Goal: Transaction & Acquisition: Purchase product/service

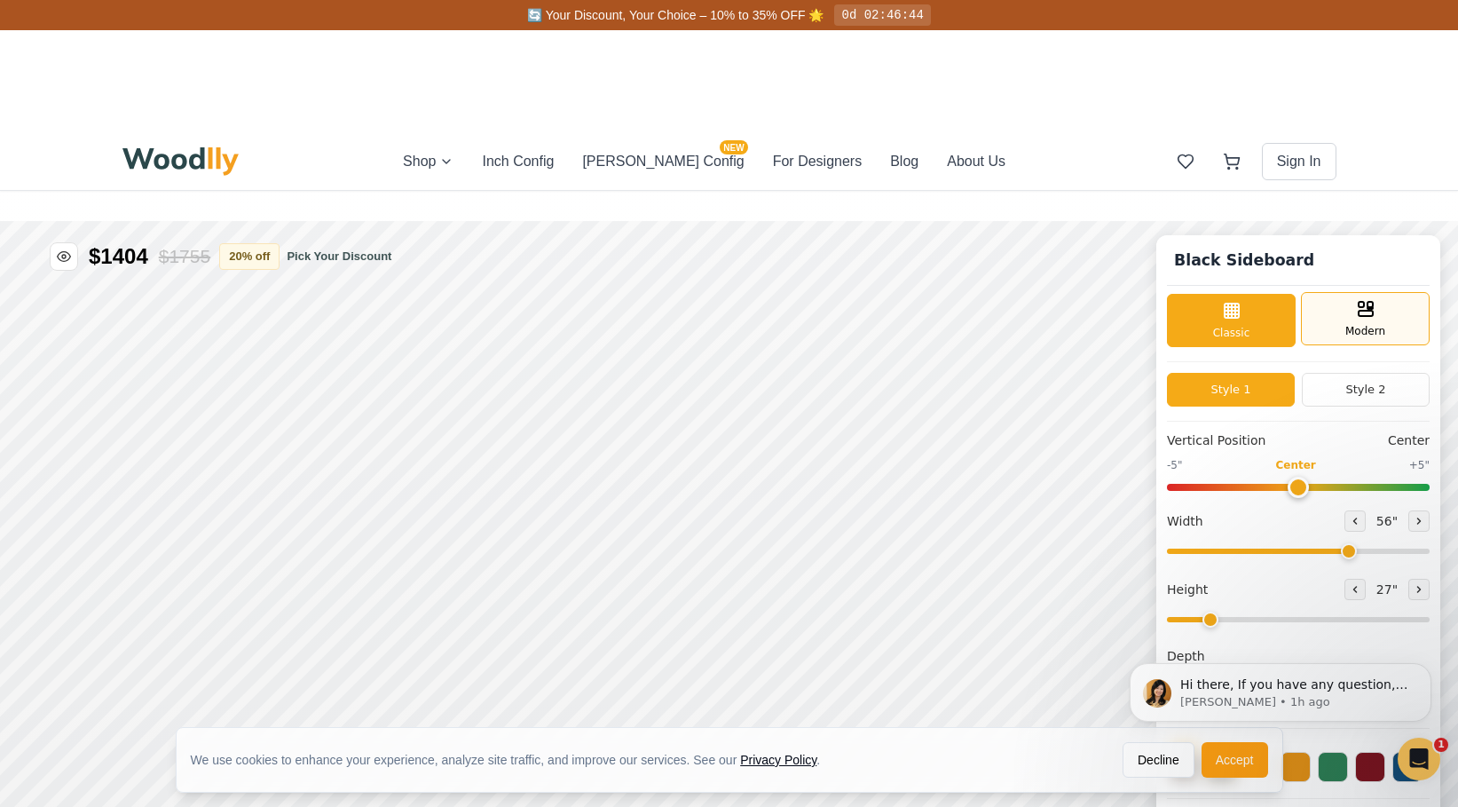
click at [1350, 299] on div "Modern" at bounding box center [1365, 318] width 129 height 53
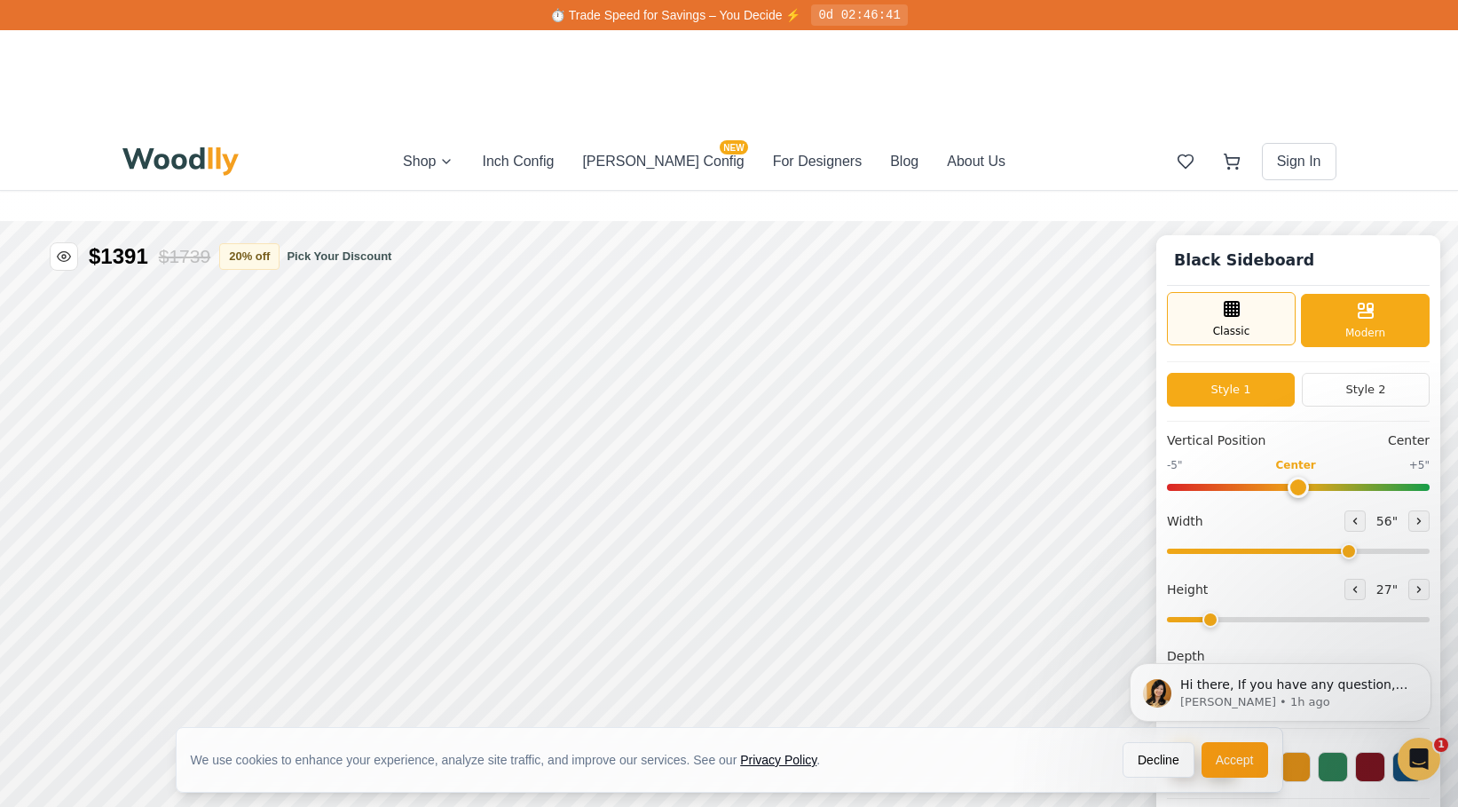
click at [1246, 322] on div "Classic" at bounding box center [1231, 318] width 129 height 53
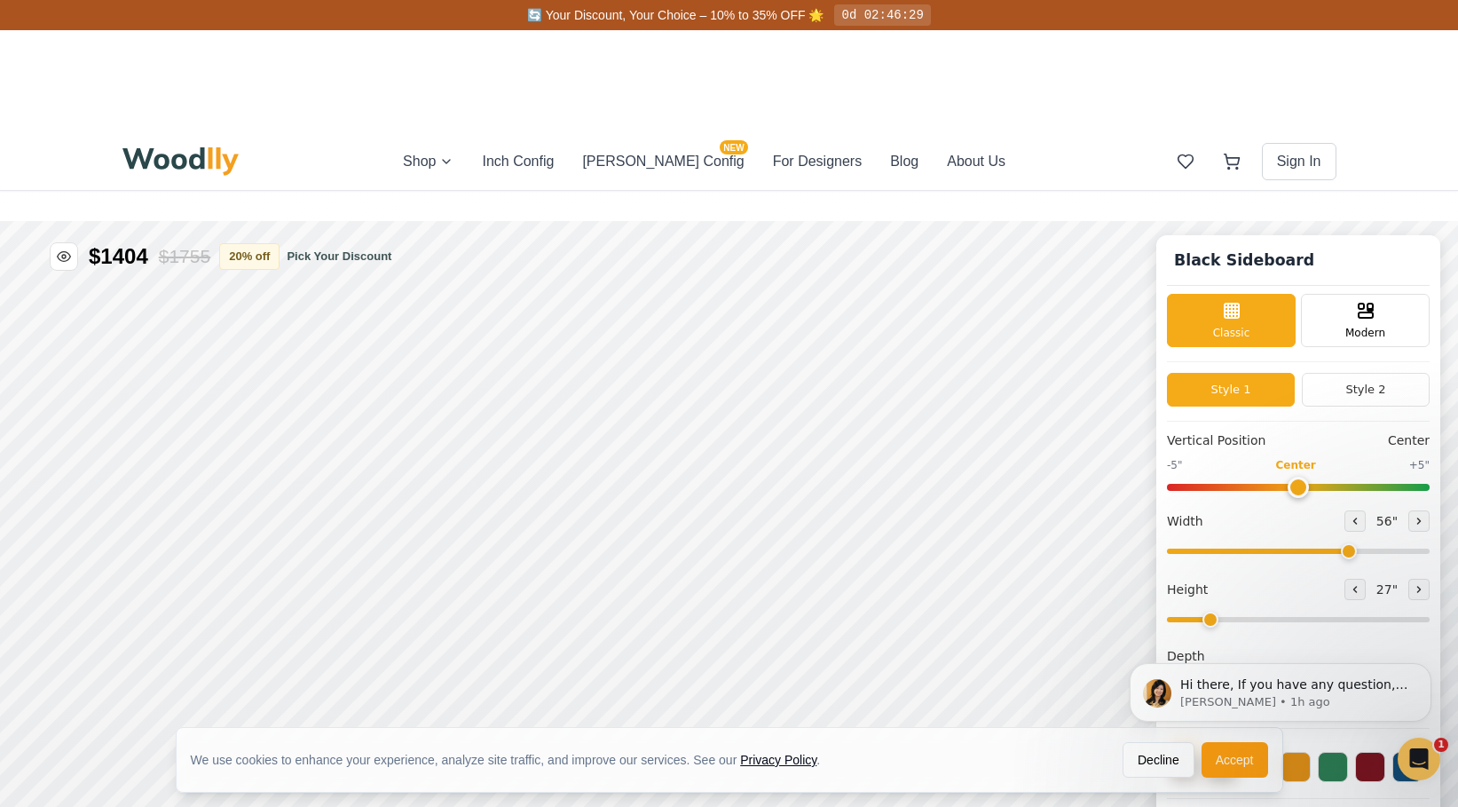
scroll to position [11, 0]
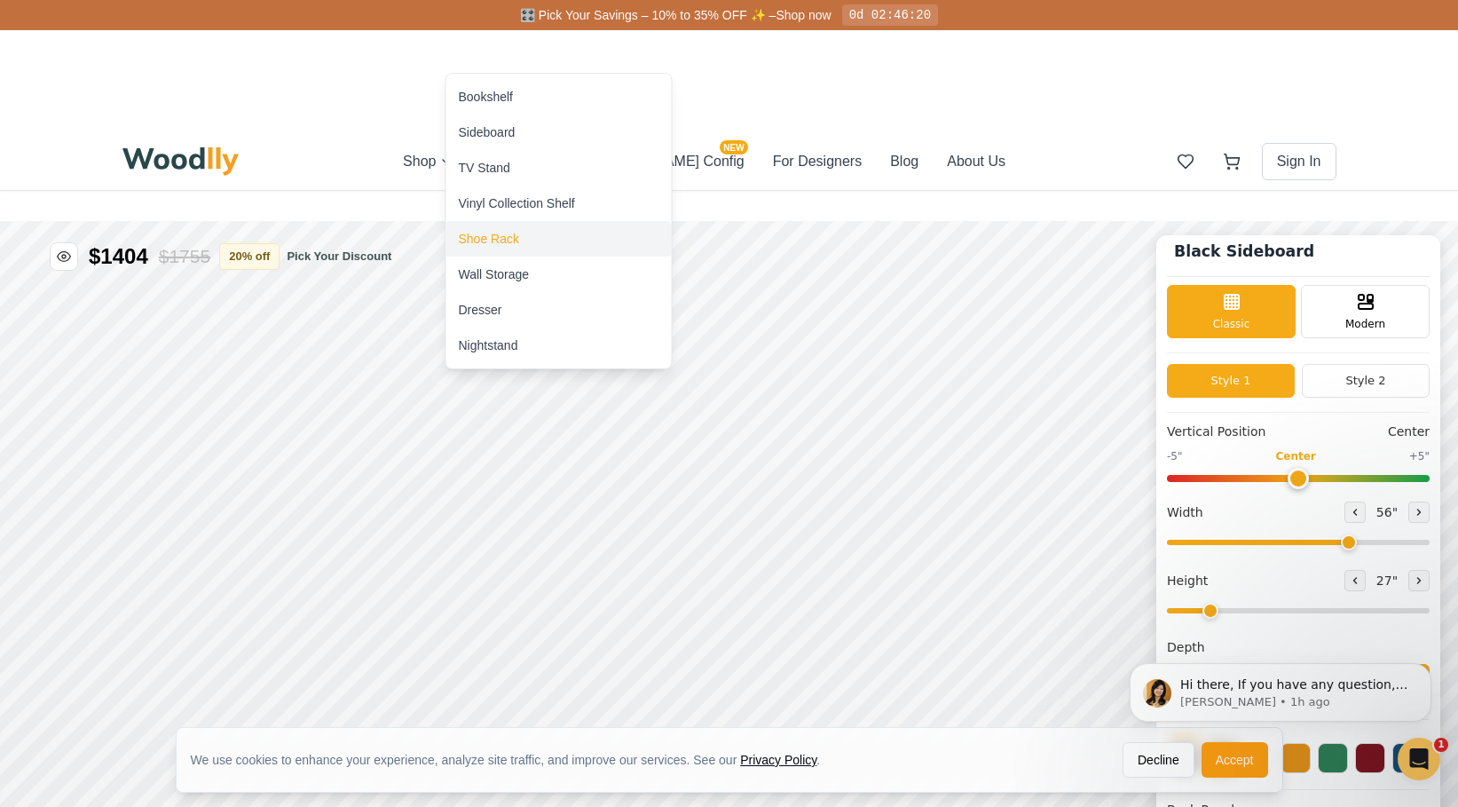
click at [497, 241] on div "Shoe Rack" at bounding box center [489, 239] width 60 height 18
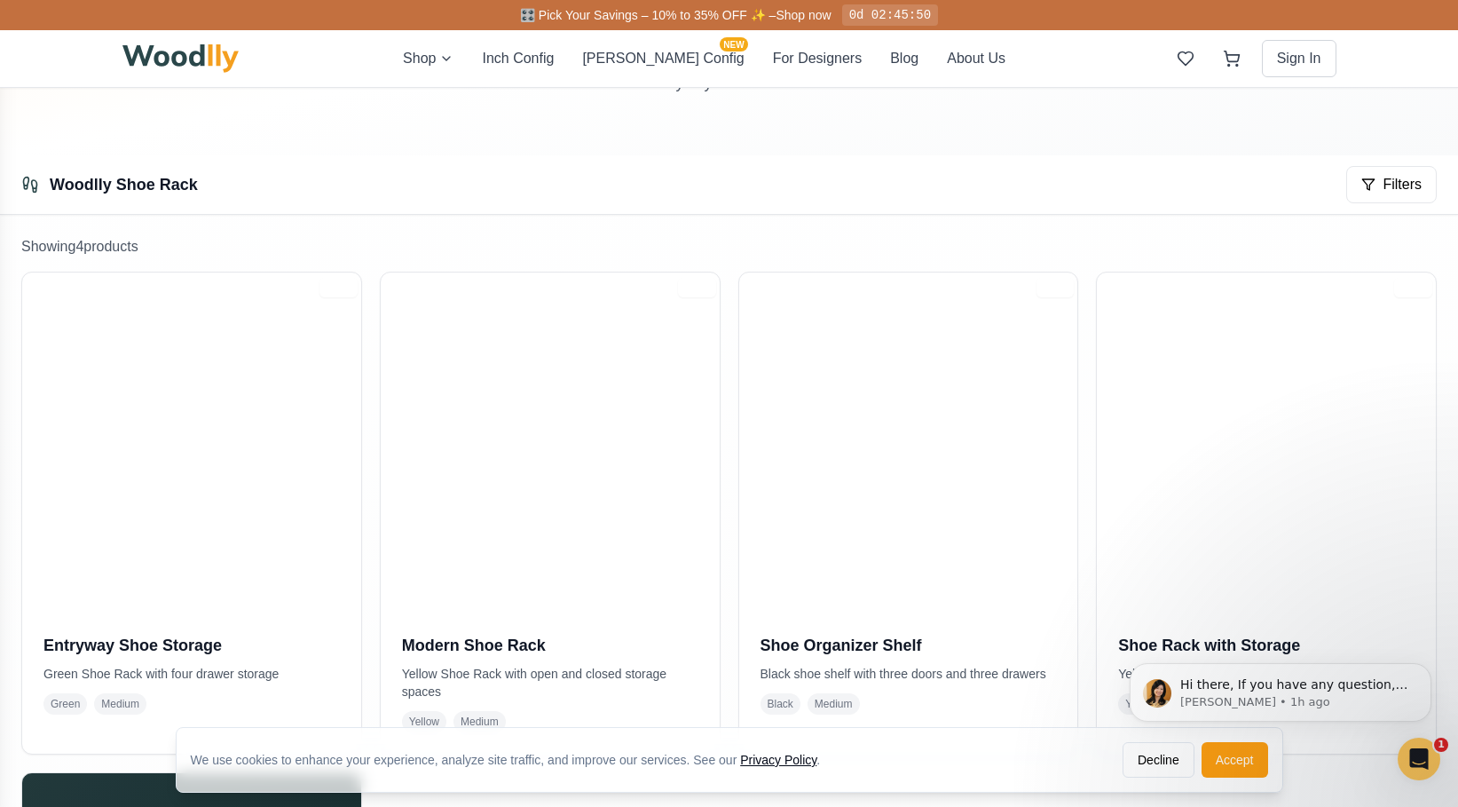
scroll to position [374, 0]
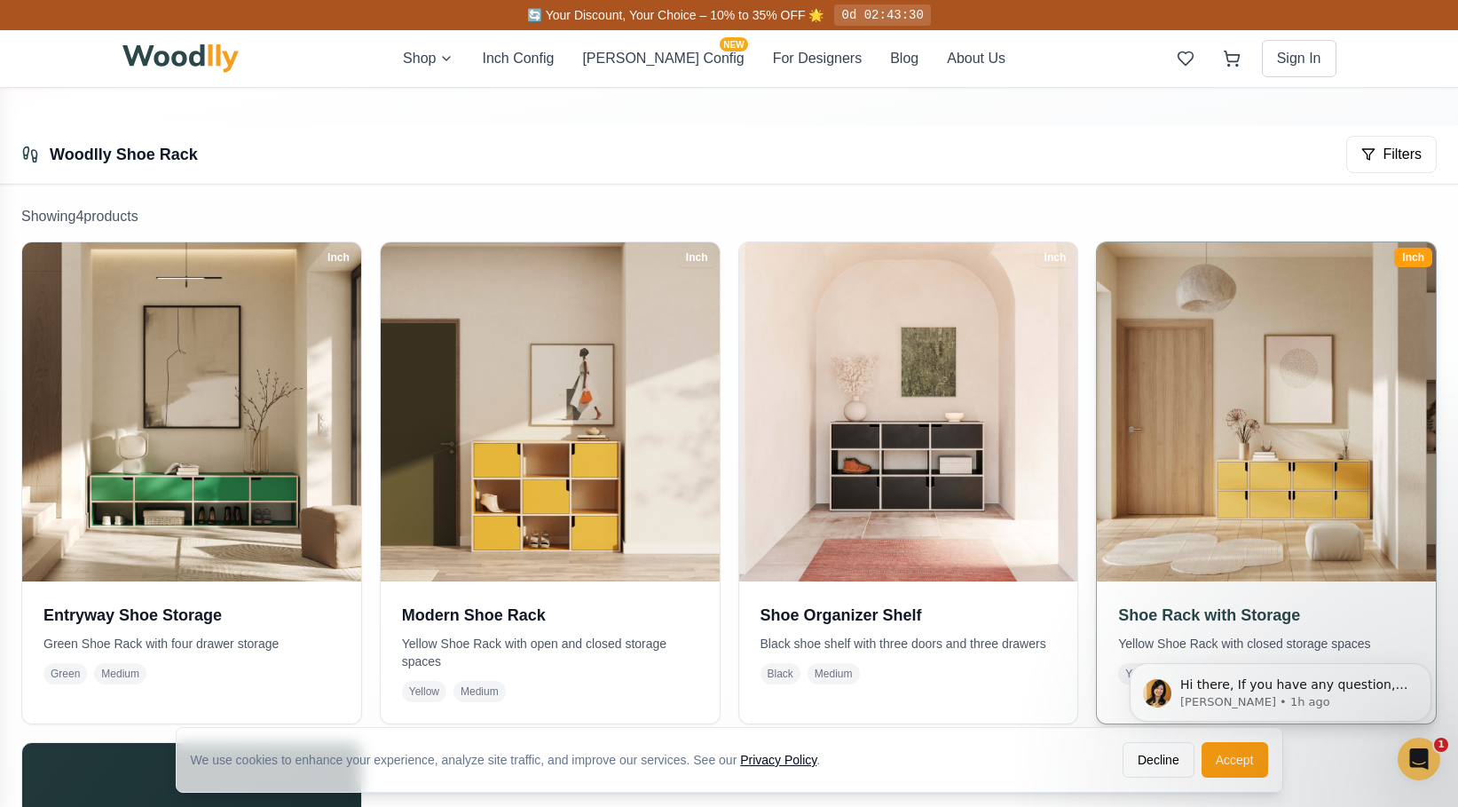
click at [1227, 337] on img at bounding box center [1267, 411] width 356 height 356
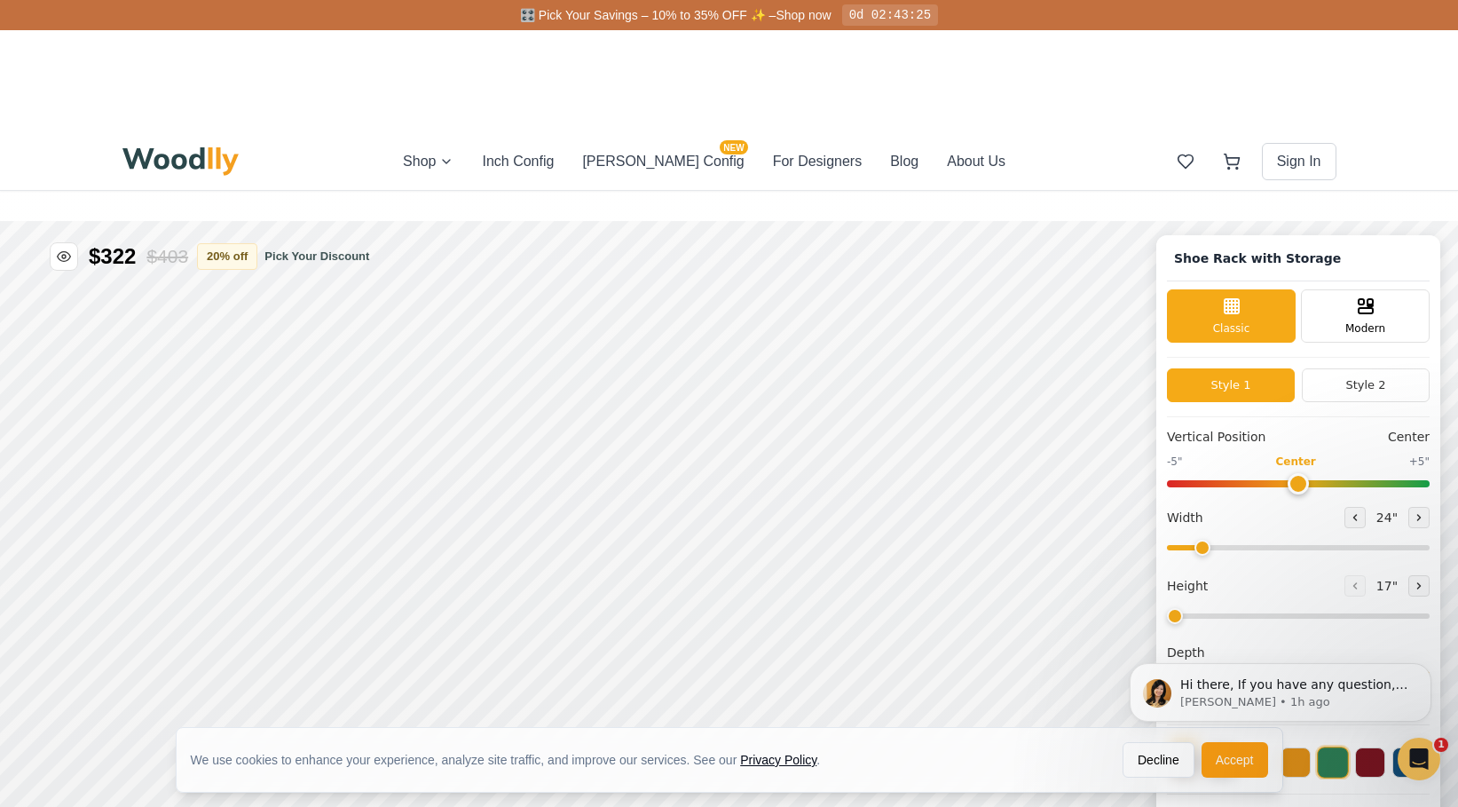
type input "67"
type input "2"
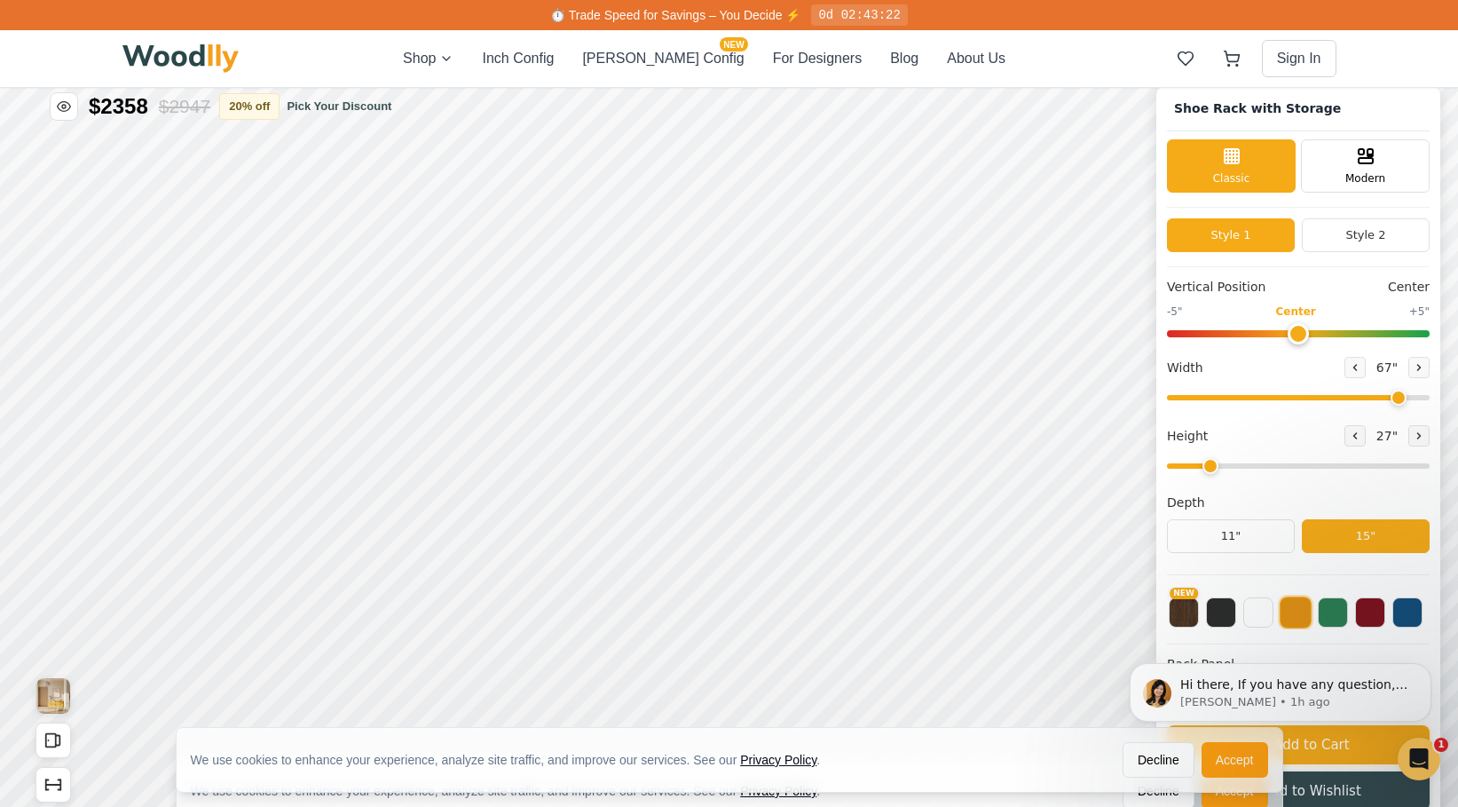
scroll to position [167, 0]
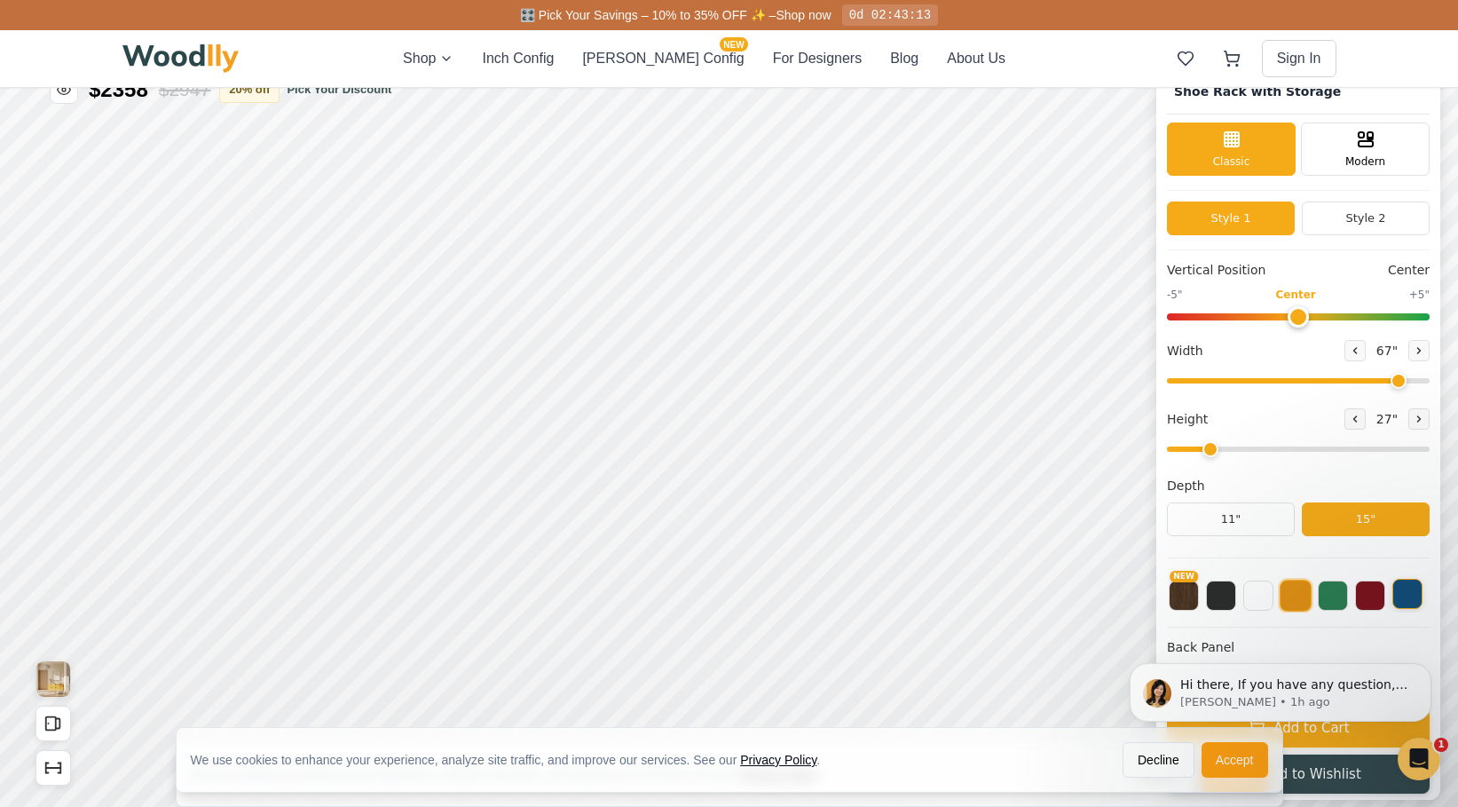
click at [1412, 597] on button at bounding box center [1407, 594] width 30 height 30
click at [1372, 599] on button at bounding box center [1370, 594] width 30 height 30
click at [1339, 598] on button at bounding box center [1333, 594] width 30 height 30
click at [1302, 598] on button at bounding box center [1296, 594] width 30 height 30
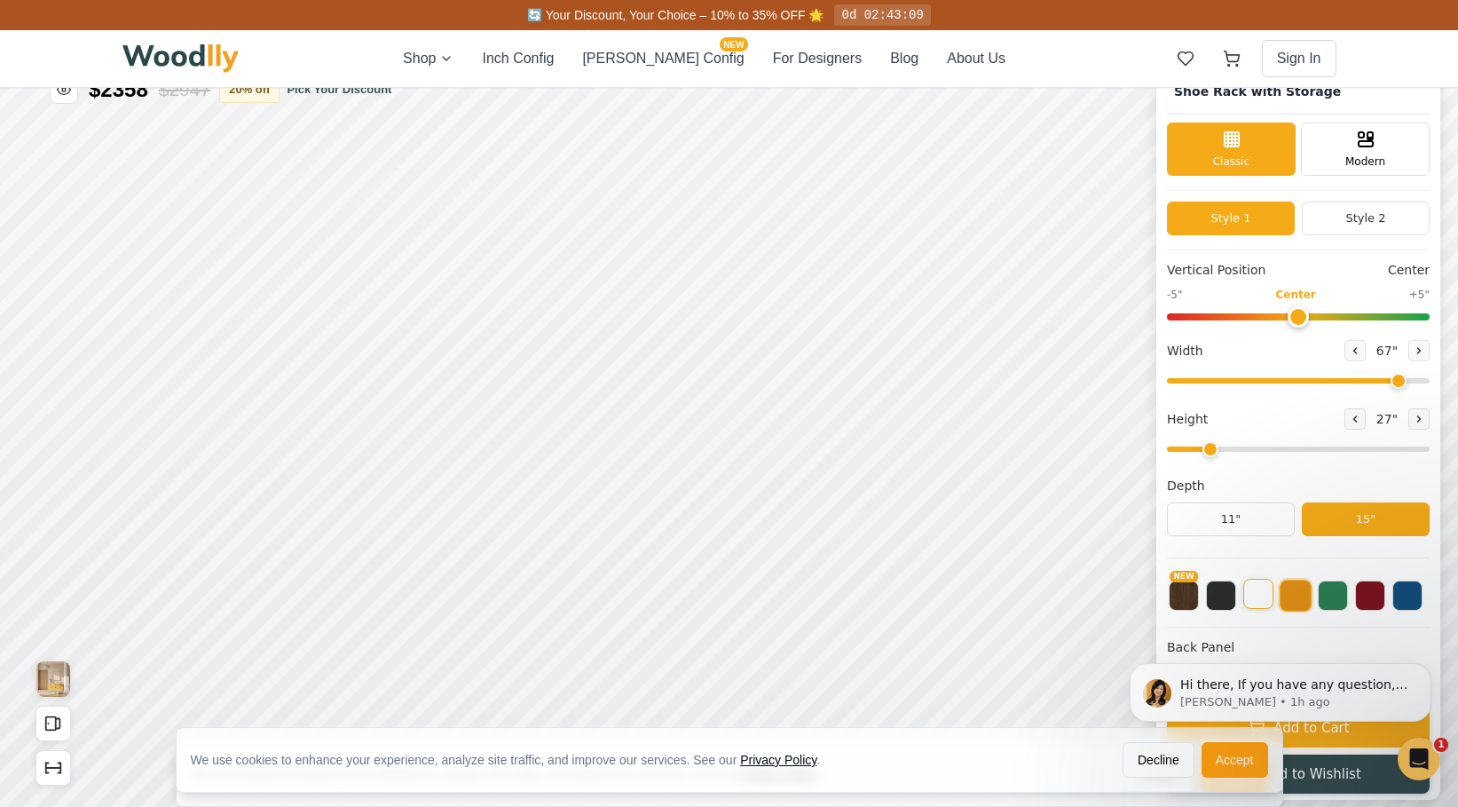
click at [1262, 598] on button at bounding box center [1258, 594] width 30 height 30
click at [1295, 591] on button at bounding box center [1296, 594] width 30 height 30
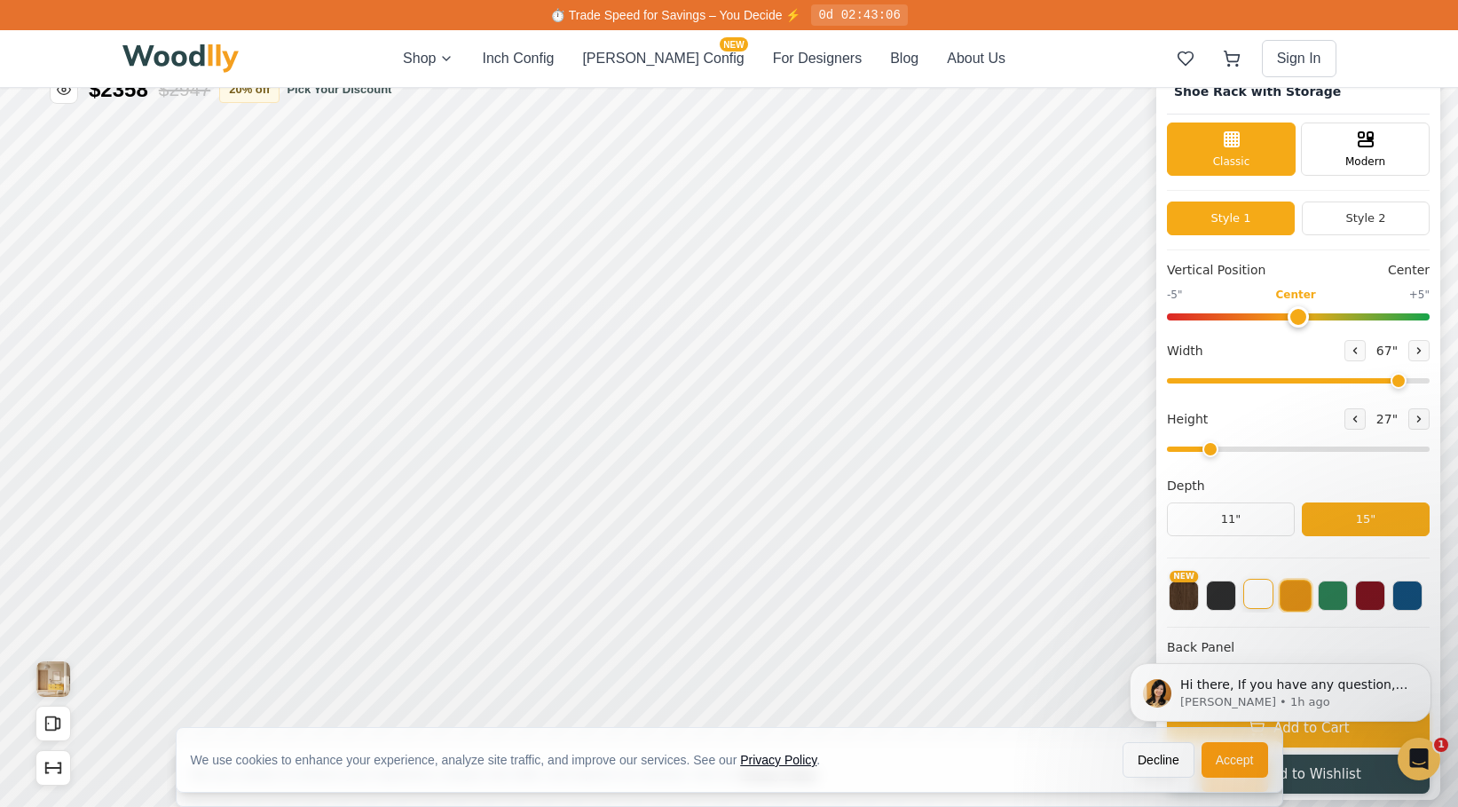
click at [1260, 598] on button at bounding box center [1258, 594] width 30 height 30
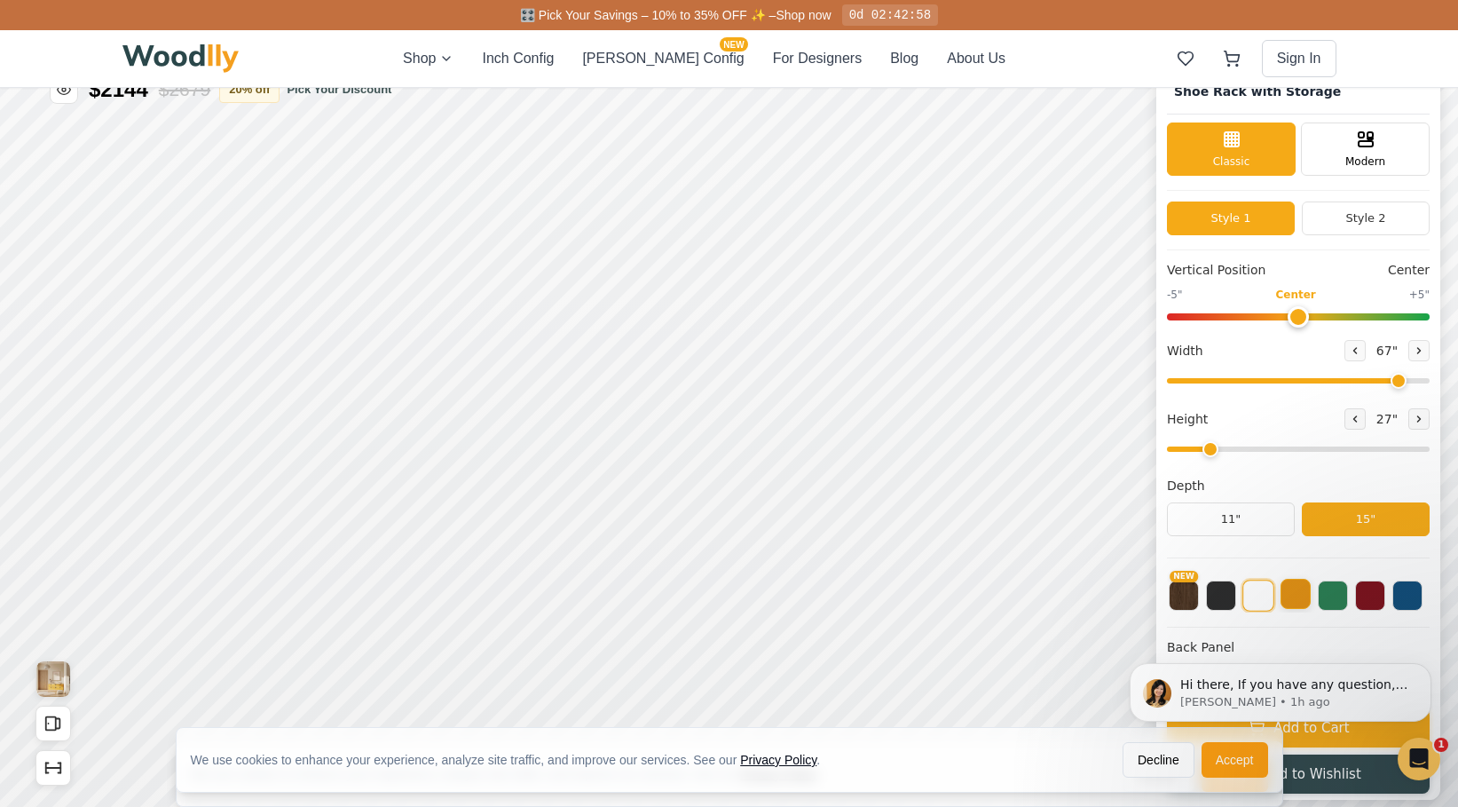
click at [1294, 591] on button at bounding box center [1296, 594] width 30 height 30
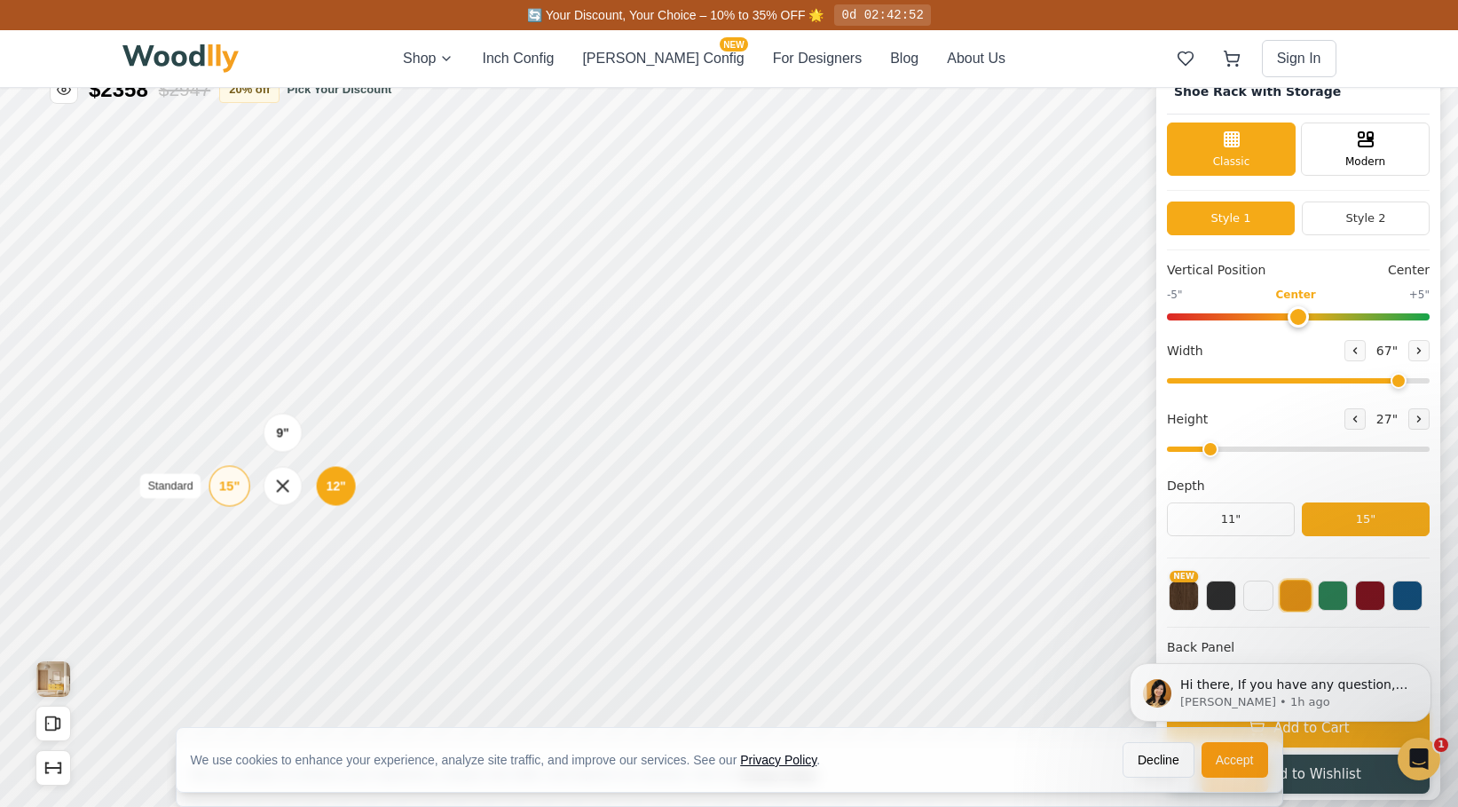
click at [229, 481] on div "15"" at bounding box center [229, 486] width 20 height 20
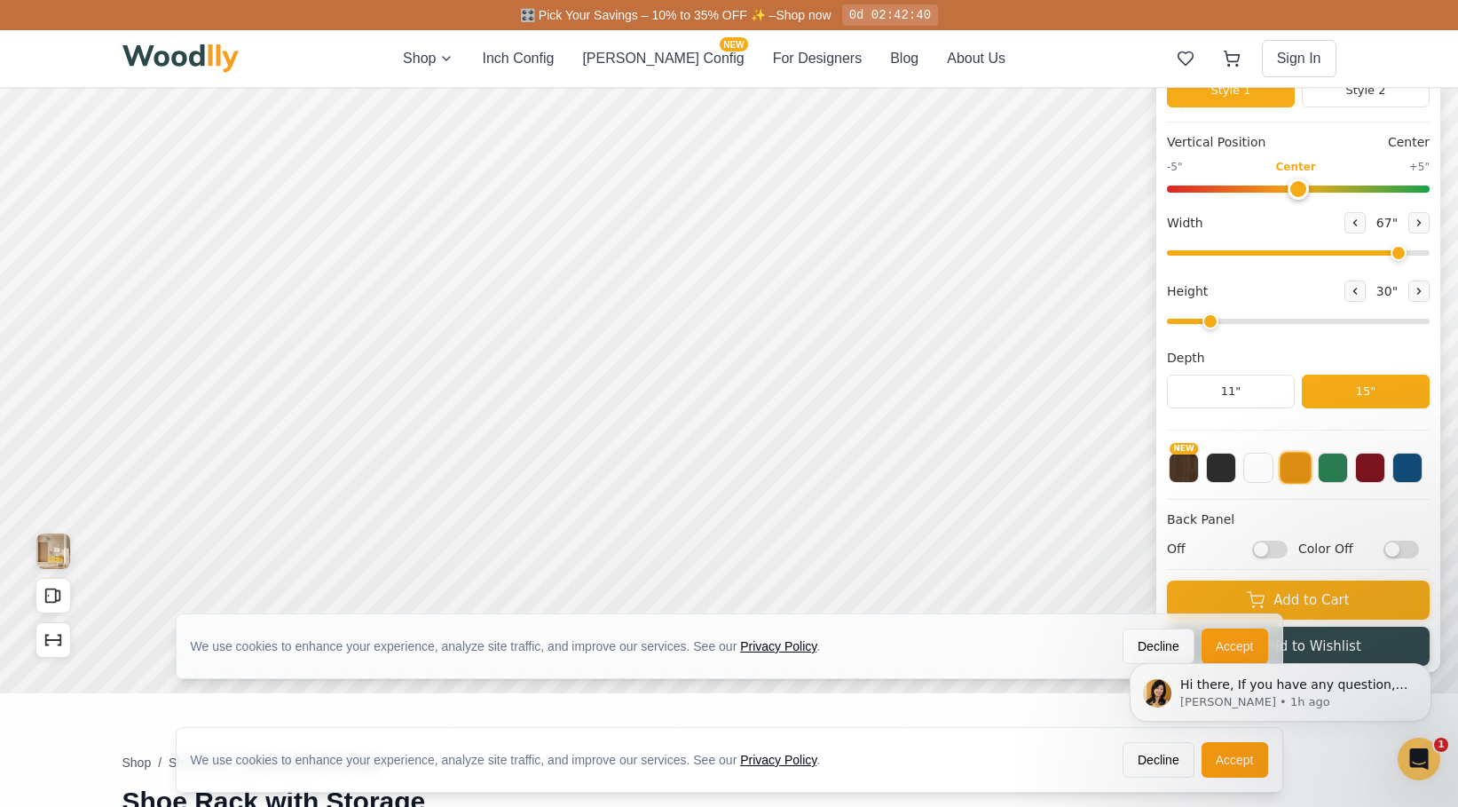
scroll to position [300, 0]
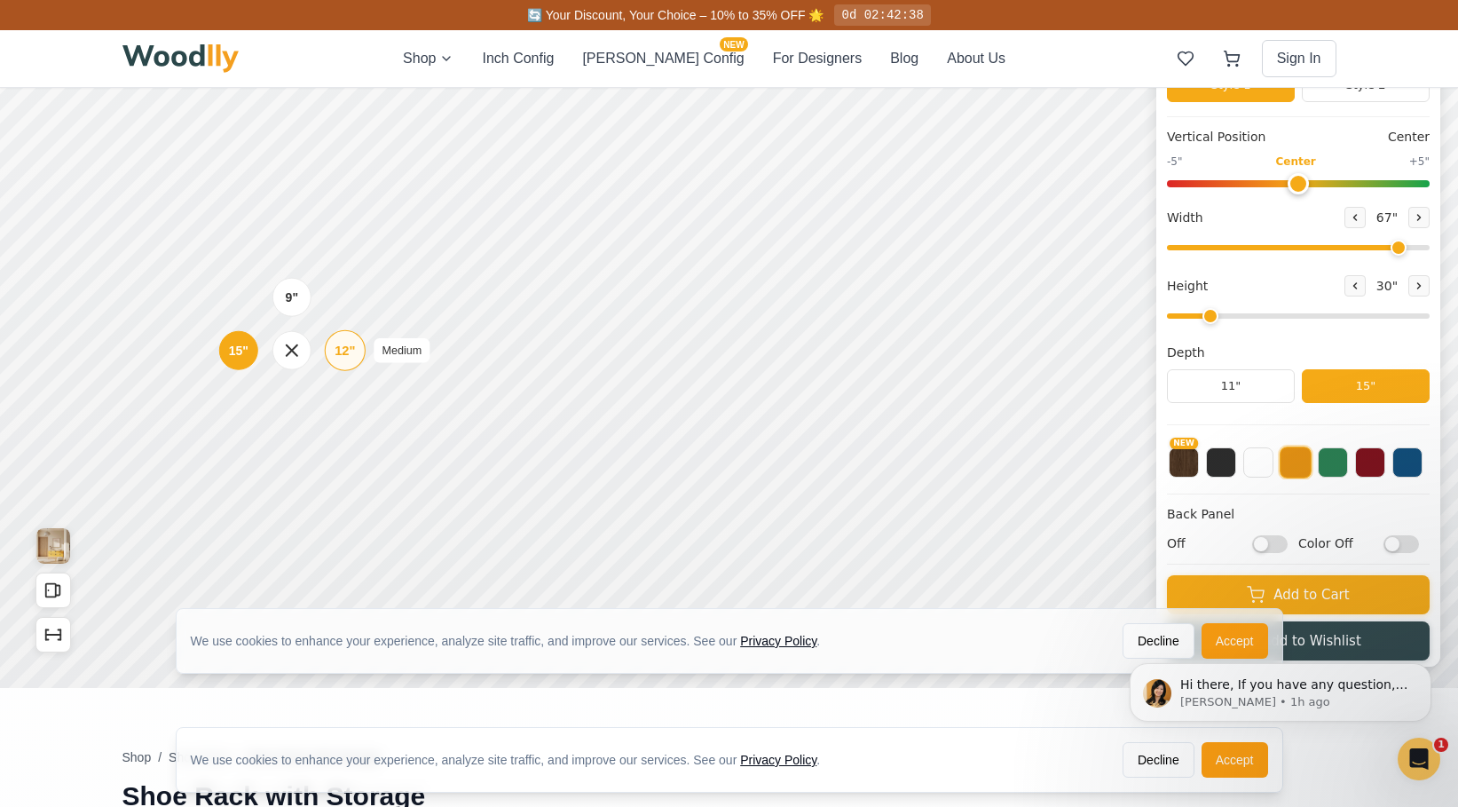
click at [345, 357] on div "12"" at bounding box center [345, 351] width 20 height 20
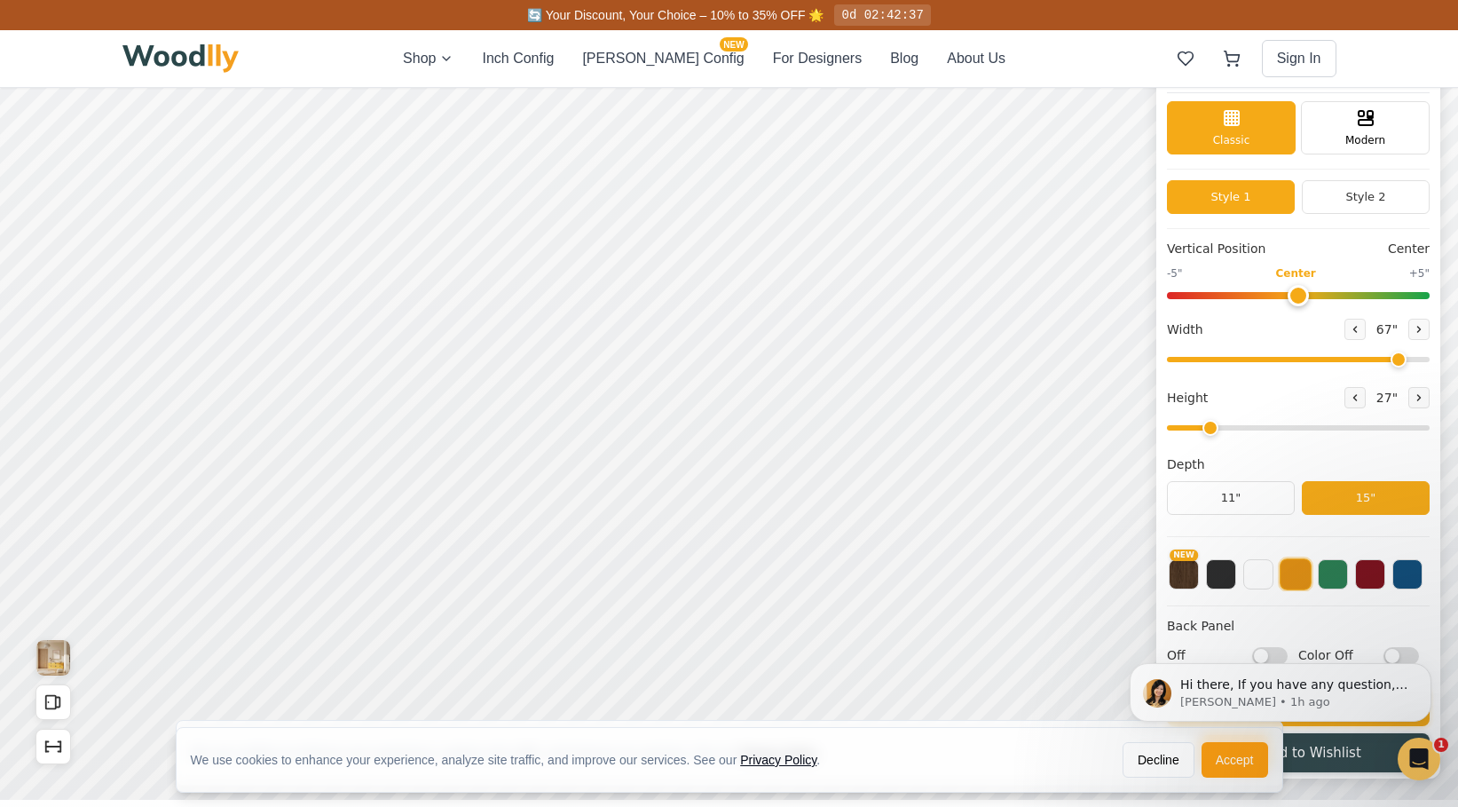
scroll to position [178, 0]
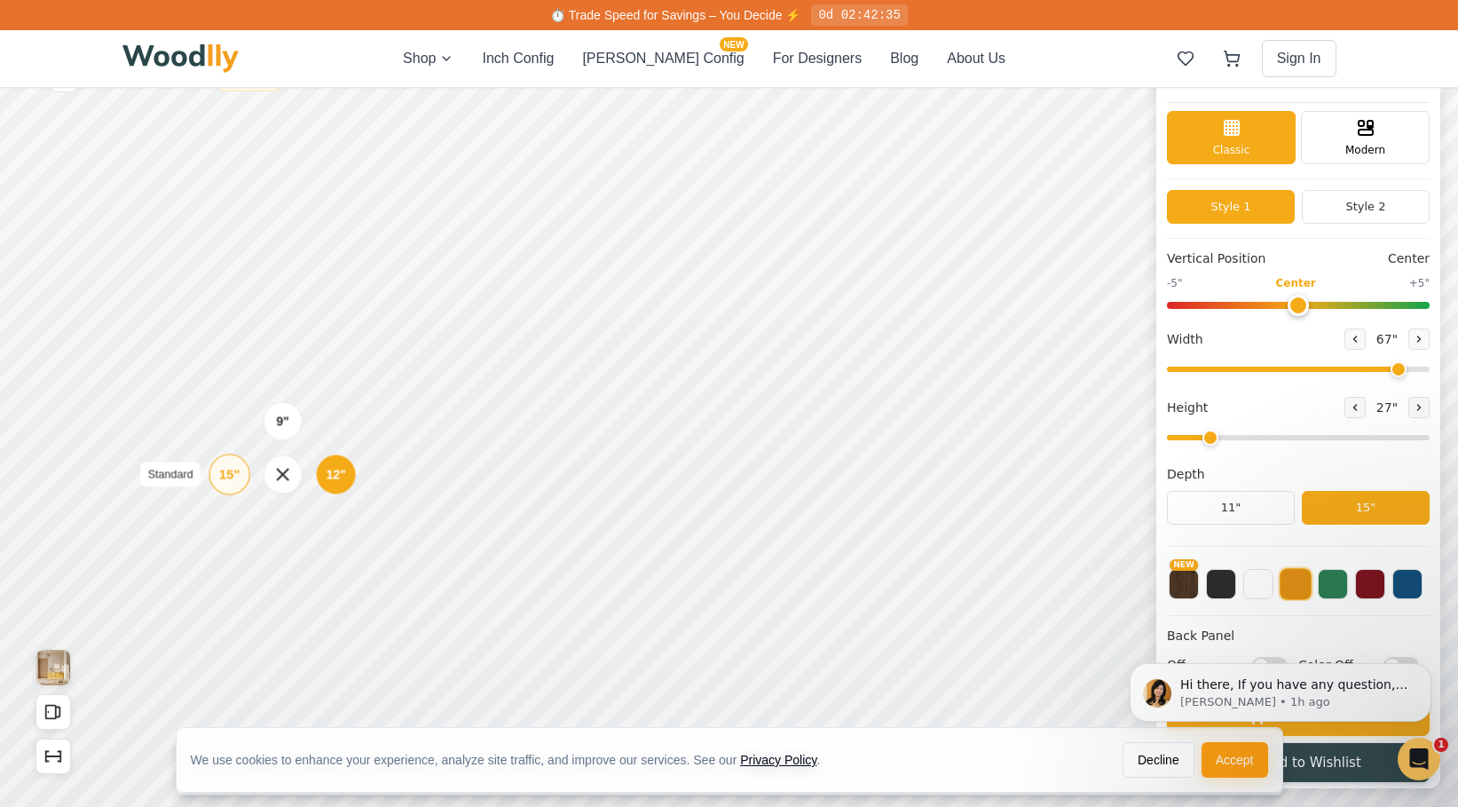
click at [232, 471] on div "15"" at bounding box center [229, 474] width 20 height 20
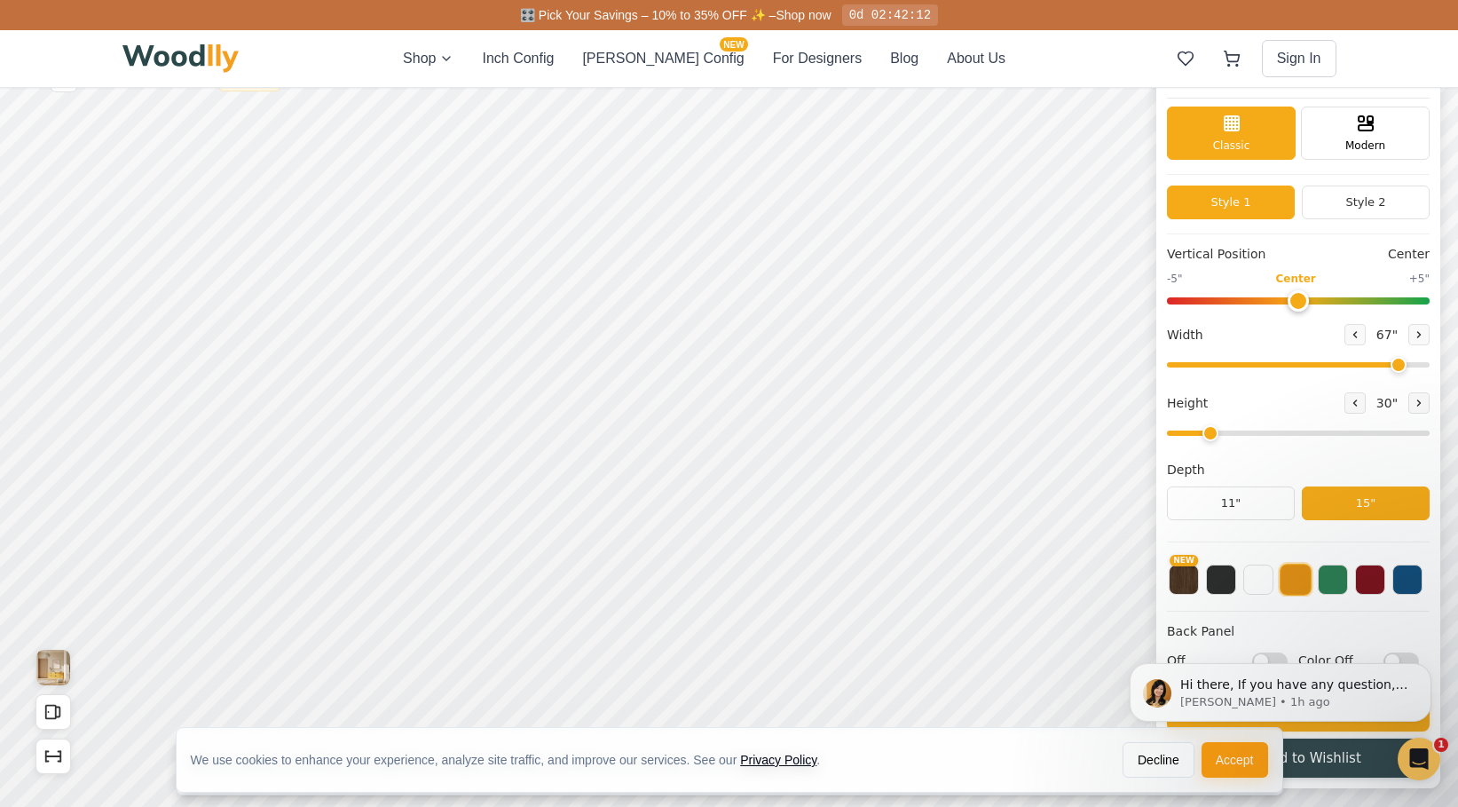
click at [1229, 628] on html "Hi there, If you have any question, we are right here for you. 😊 [PERSON_NAME] …" at bounding box center [1280, 692] width 355 height 133
click at [1217, 628] on html "Hi there, If you have any question, we are right here for you. 😊 [PERSON_NAME] …" at bounding box center [1280, 692] width 355 height 133
click at [1225, 628] on html "Hi there, If you have any question, we are right here for you. 😊 [PERSON_NAME] …" at bounding box center [1280, 692] width 355 height 133
click at [1176, 756] on button "Decline" at bounding box center [1159, 762] width 72 height 35
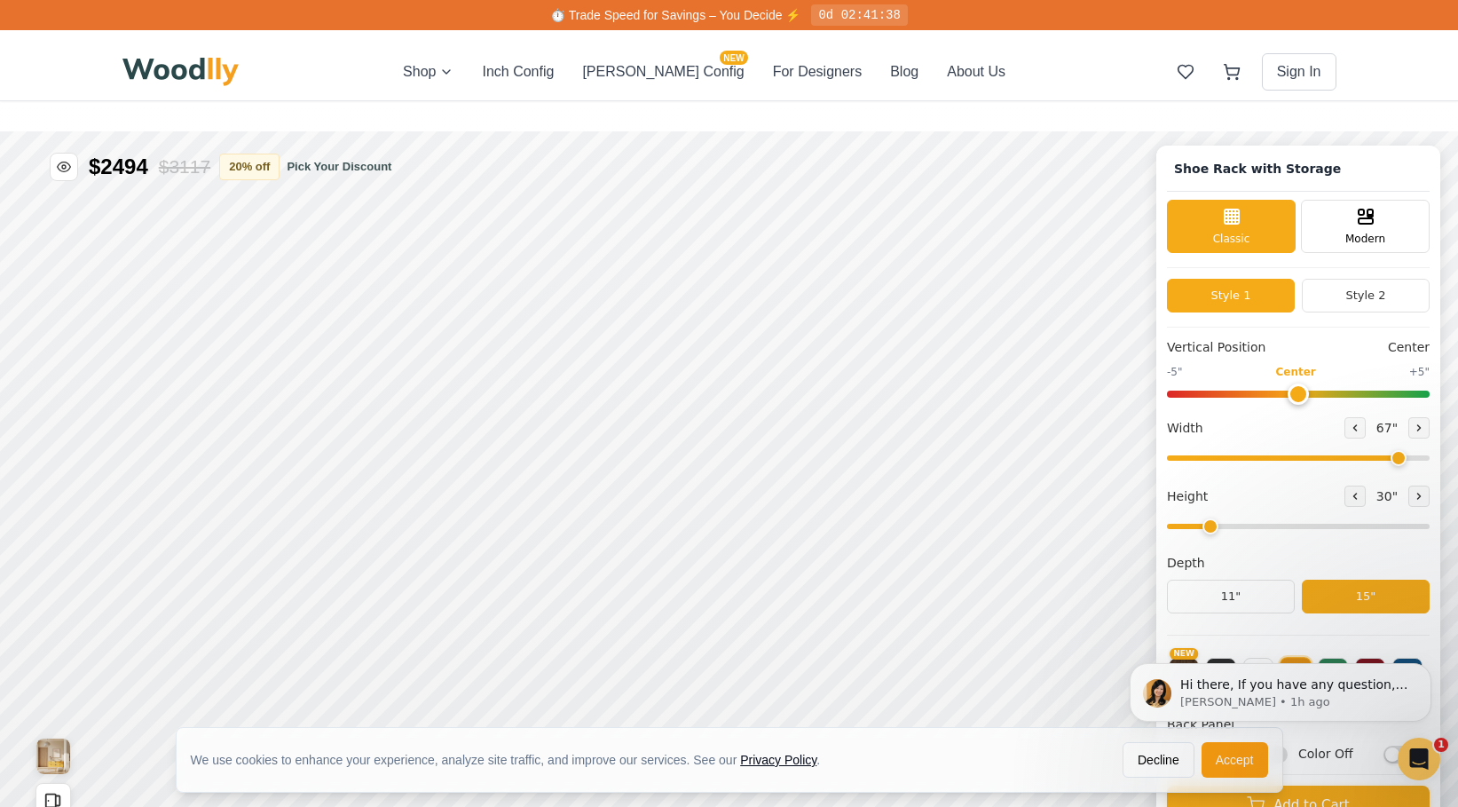
scroll to position [0, 0]
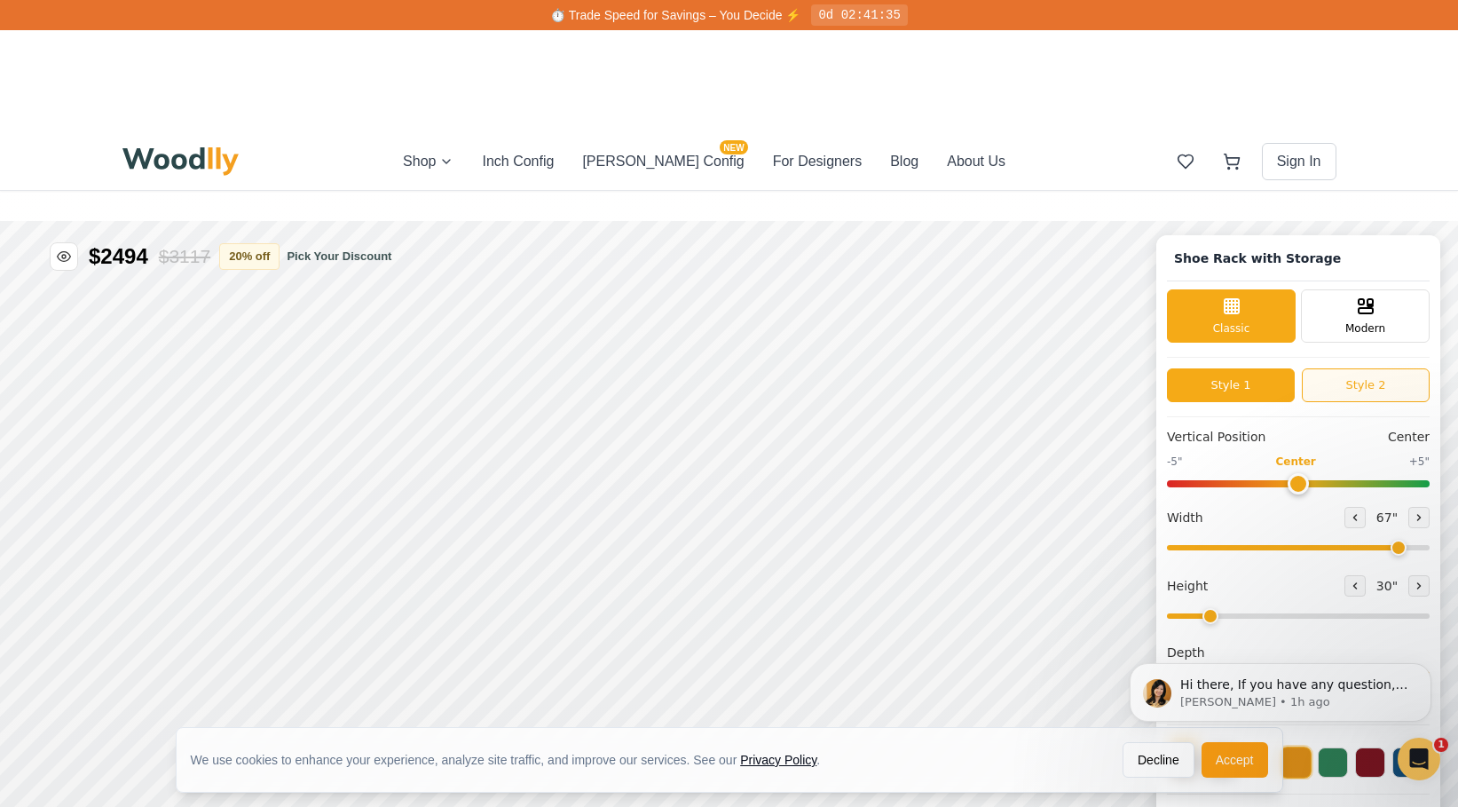
click at [1322, 380] on button "Style 2" at bounding box center [1366, 385] width 128 height 34
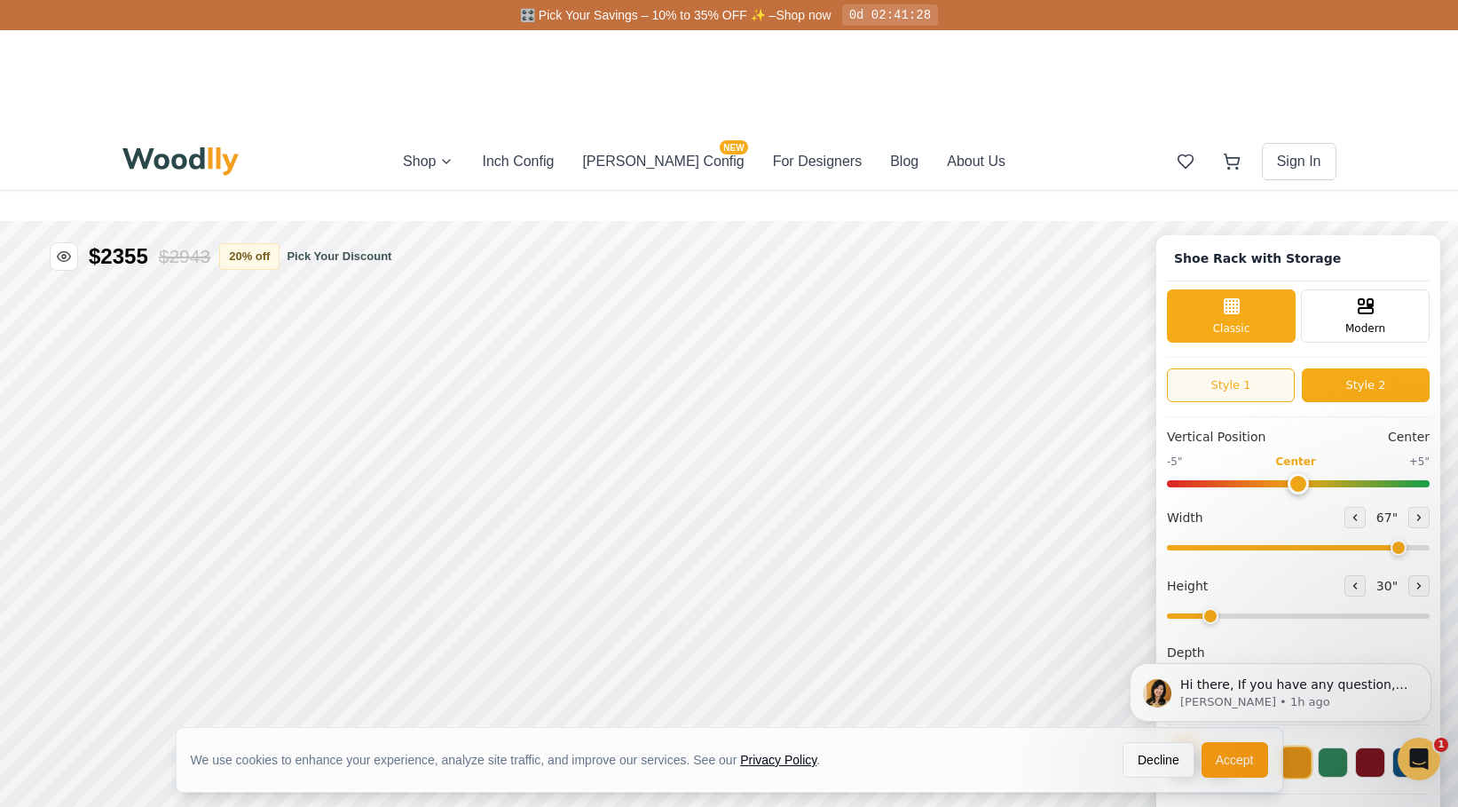
click at [1261, 380] on button "Style 1" at bounding box center [1231, 385] width 128 height 34
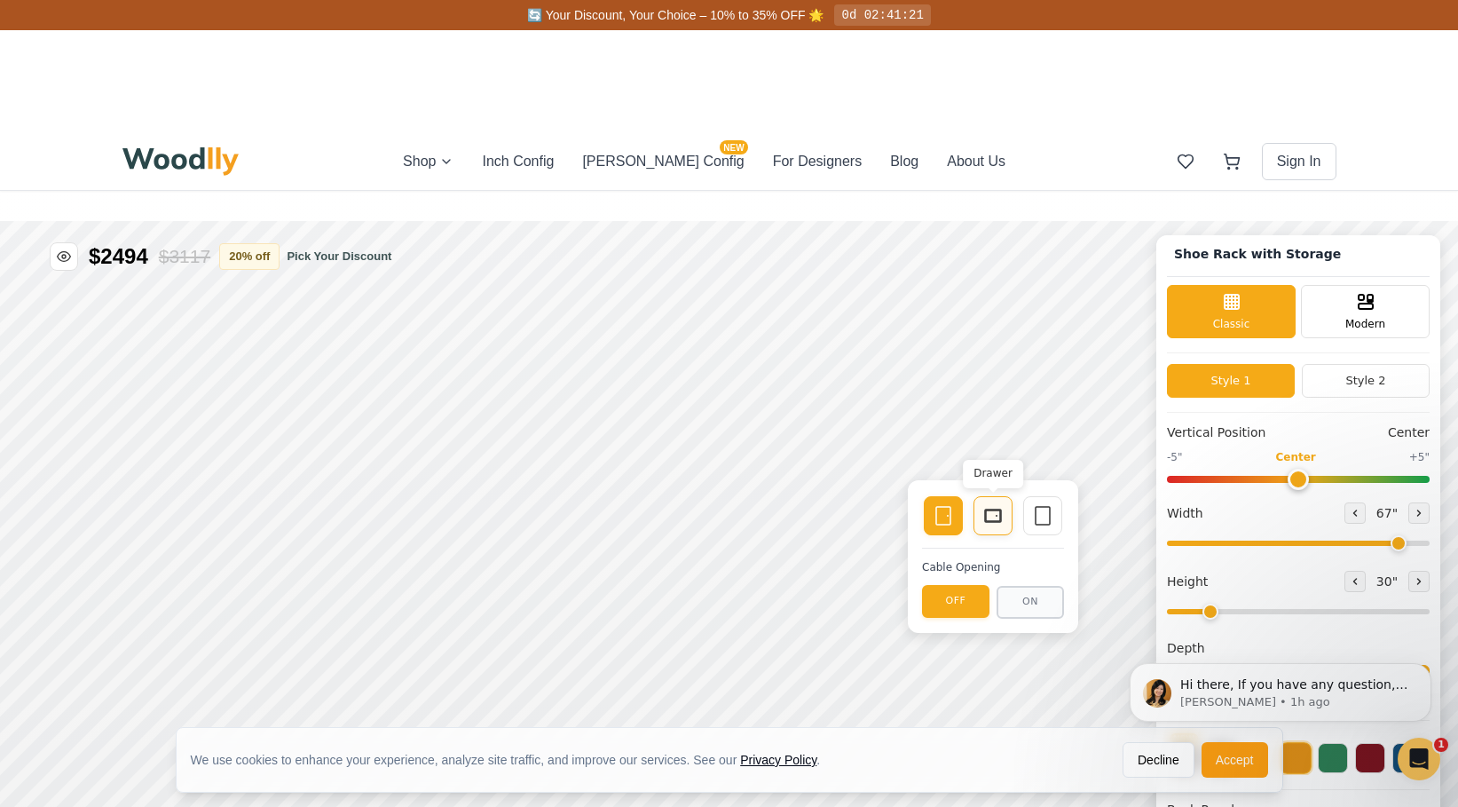
click at [996, 510] on rect at bounding box center [993, 515] width 14 height 11
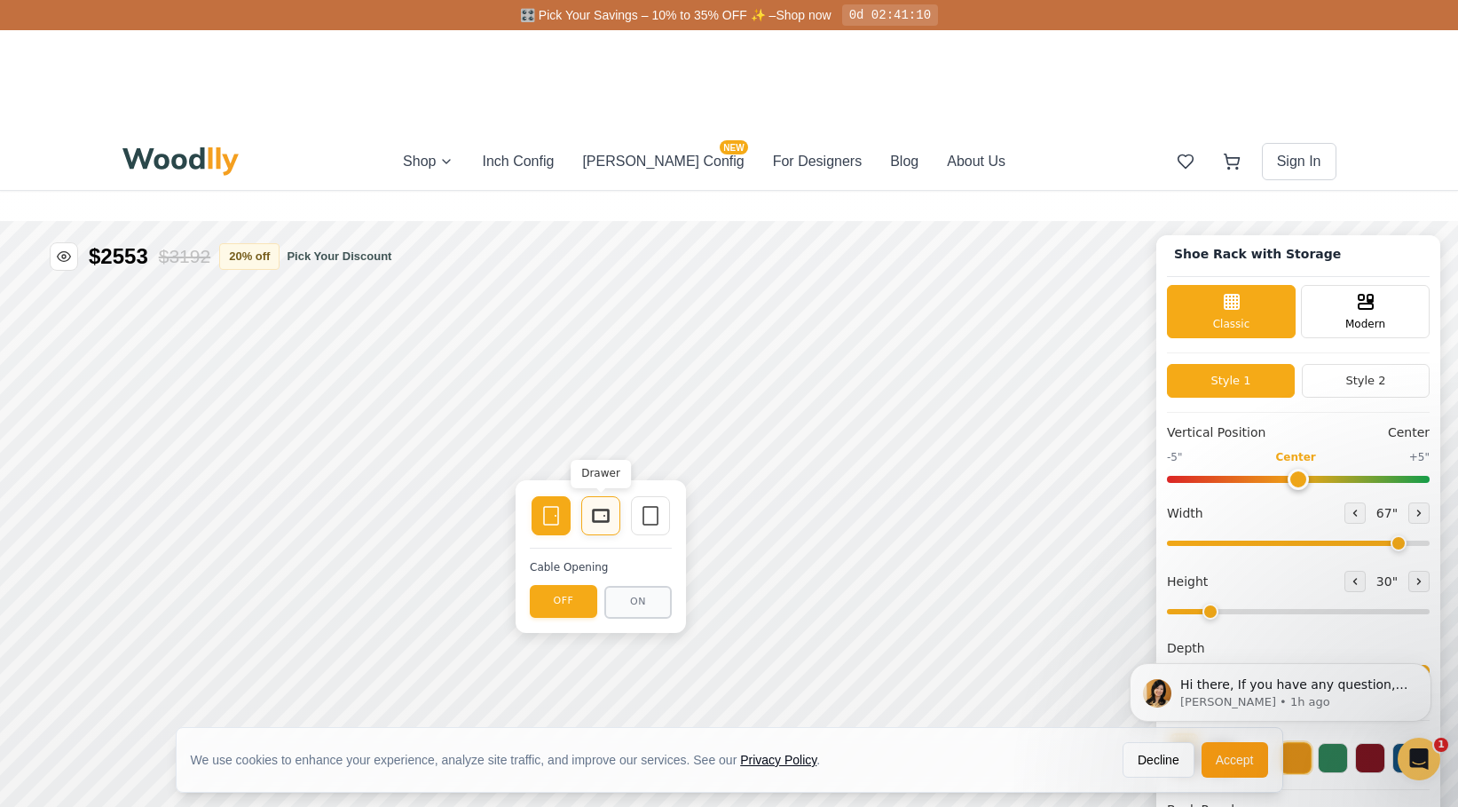
click at [603, 509] on rect at bounding box center [601, 515] width 16 height 12
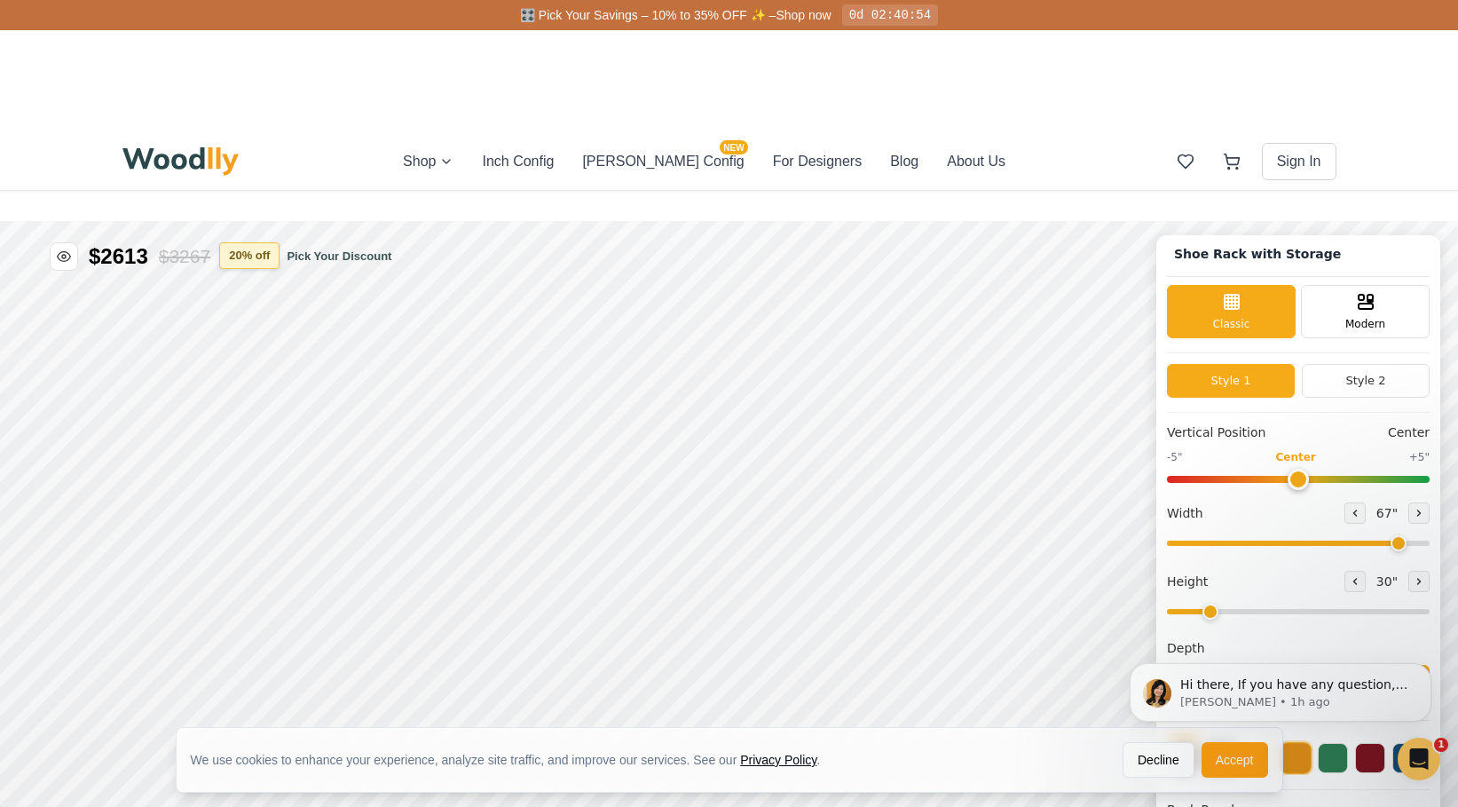
click at [277, 258] on button "20 % off" at bounding box center [249, 255] width 60 height 27
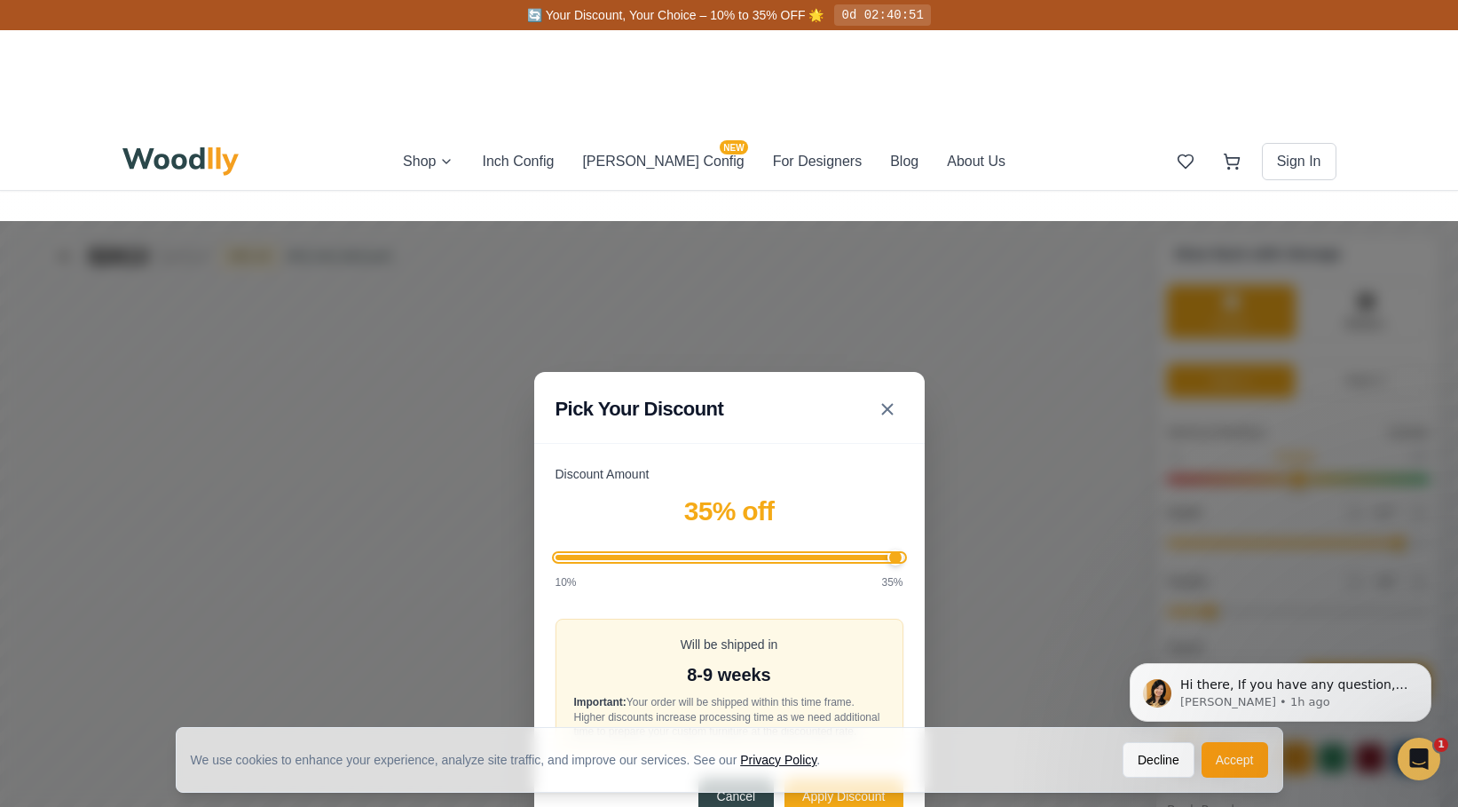
drag, startPoint x: 697, startPoint y: 548, endPoint x: 929, endPoint y: 530, distance: 233.2
type input "35"
click at [903, 555] on input "Discount Amount" at bounding box center [730, 557] width 348 height 5
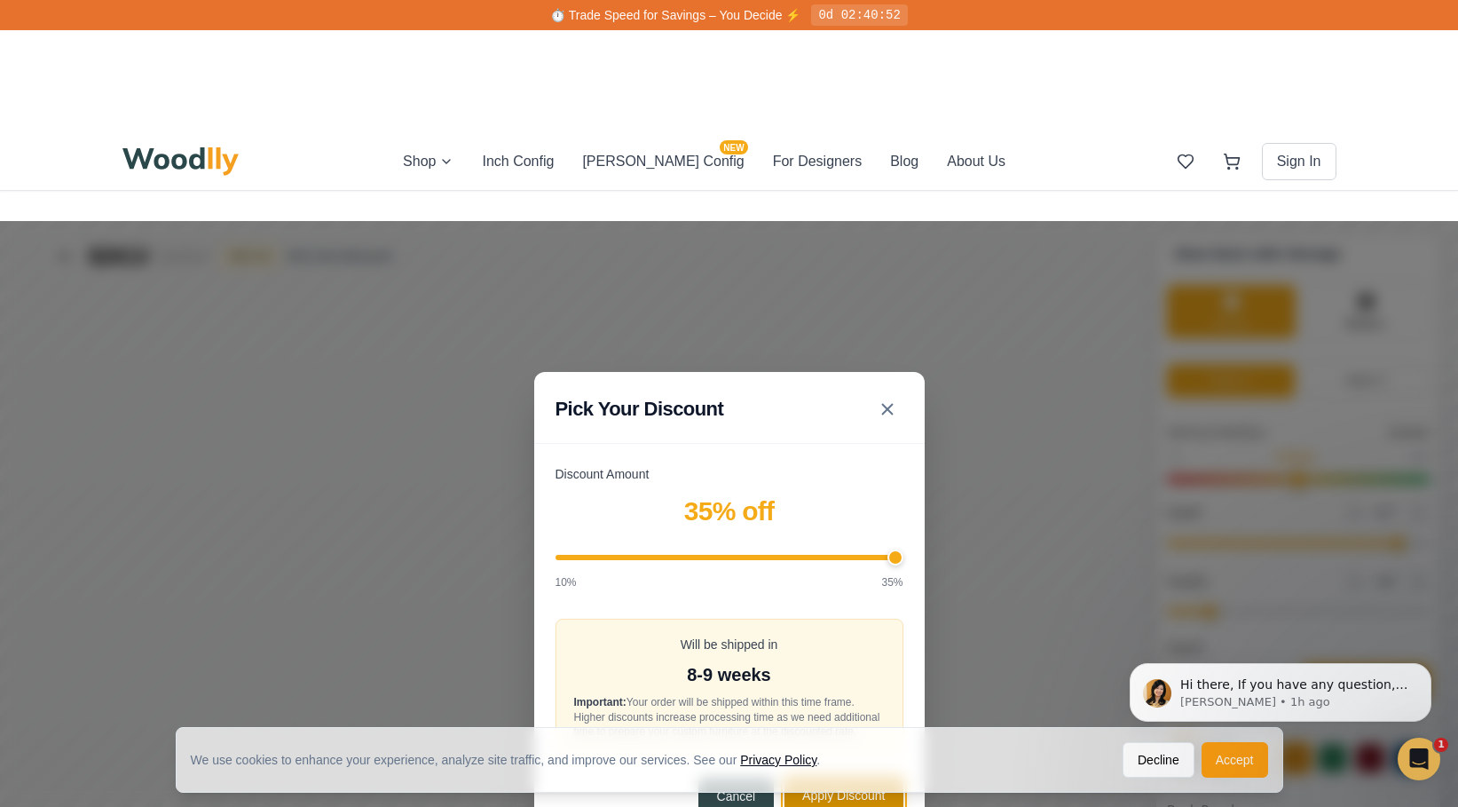
click at [830, 800] on button "Apply Discount" at bounding box center [843, 795] width 118 height 38
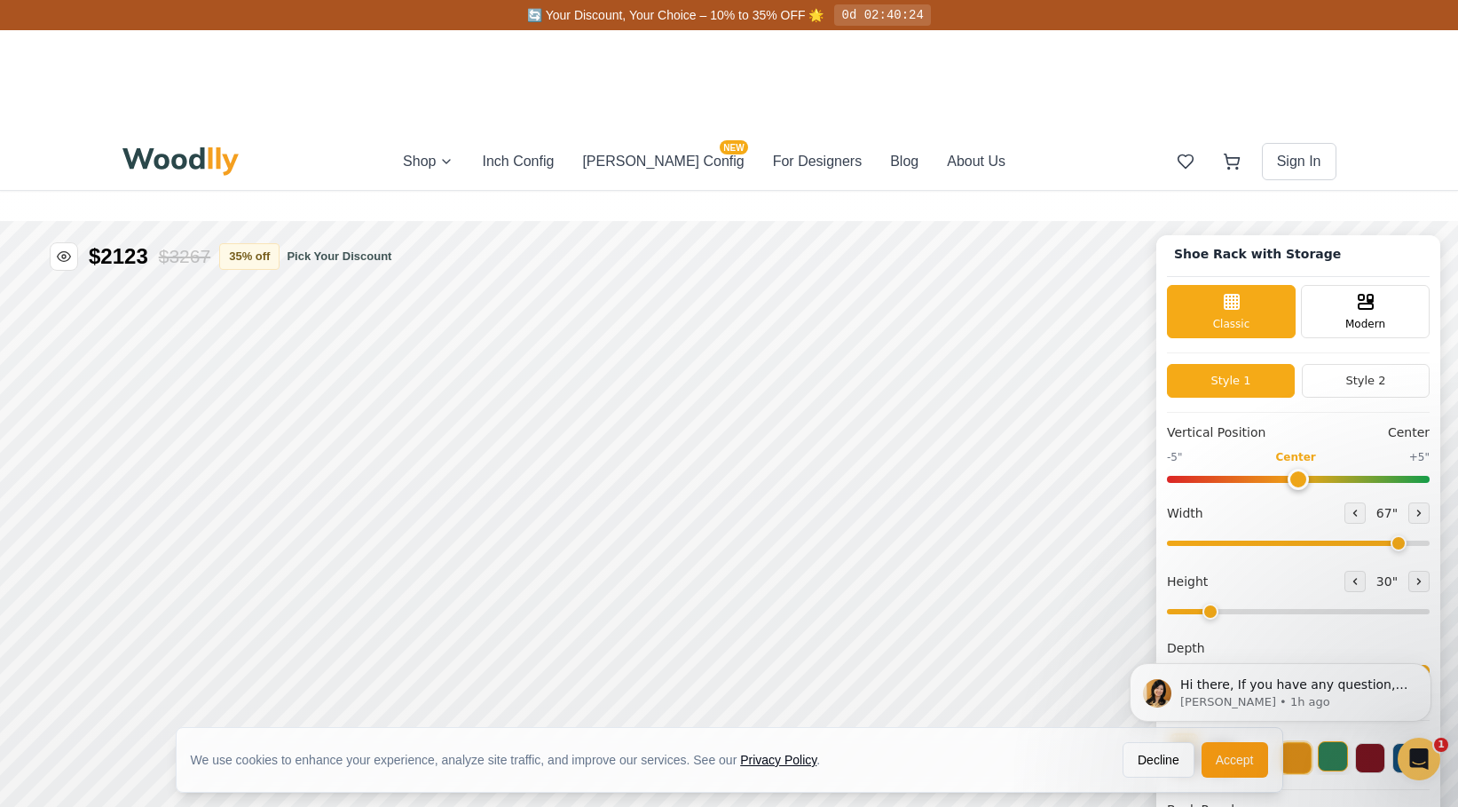
click at [1340, 751] on button at bounding box center [1333, 756] width 30 height 30
click at [1242, 629] on html "Hi there, If you have any question, we are right here for you. 😊 [PERSON_NAME] …" at bounding box center [1280, 692] width 355 height 133
click at [1258, 753] on button at bounding box center [1258, 756] width 30 height 30
click at [1301, 755] on button at bounding box center [1296, 756] width 30 height 30
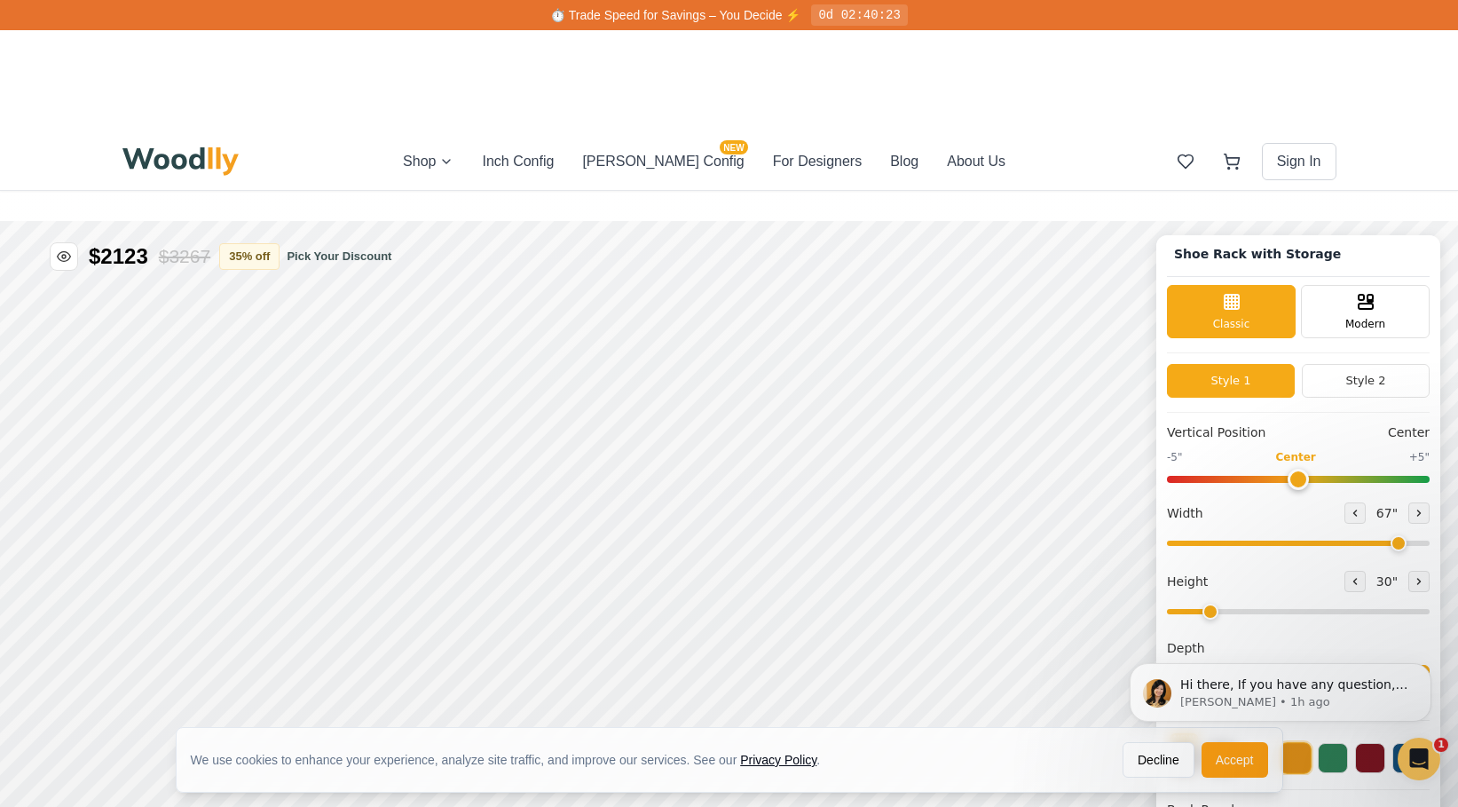
click at [1253, 629] on html "Hi there, If you have any question, we are right here for you. 😊 [PERSON_NAME] …" at bounding box center [1280, 692] width 355 height 133
click at [1242, 629] on html "Hi there, If you have any question, we are right here for you. 😊 [PERSON_NAME] …" at bounding box center [1280, 692] width 355 height 133
click at [1262, 751] on button at bounding box center [1258, 756] width 30 height 30
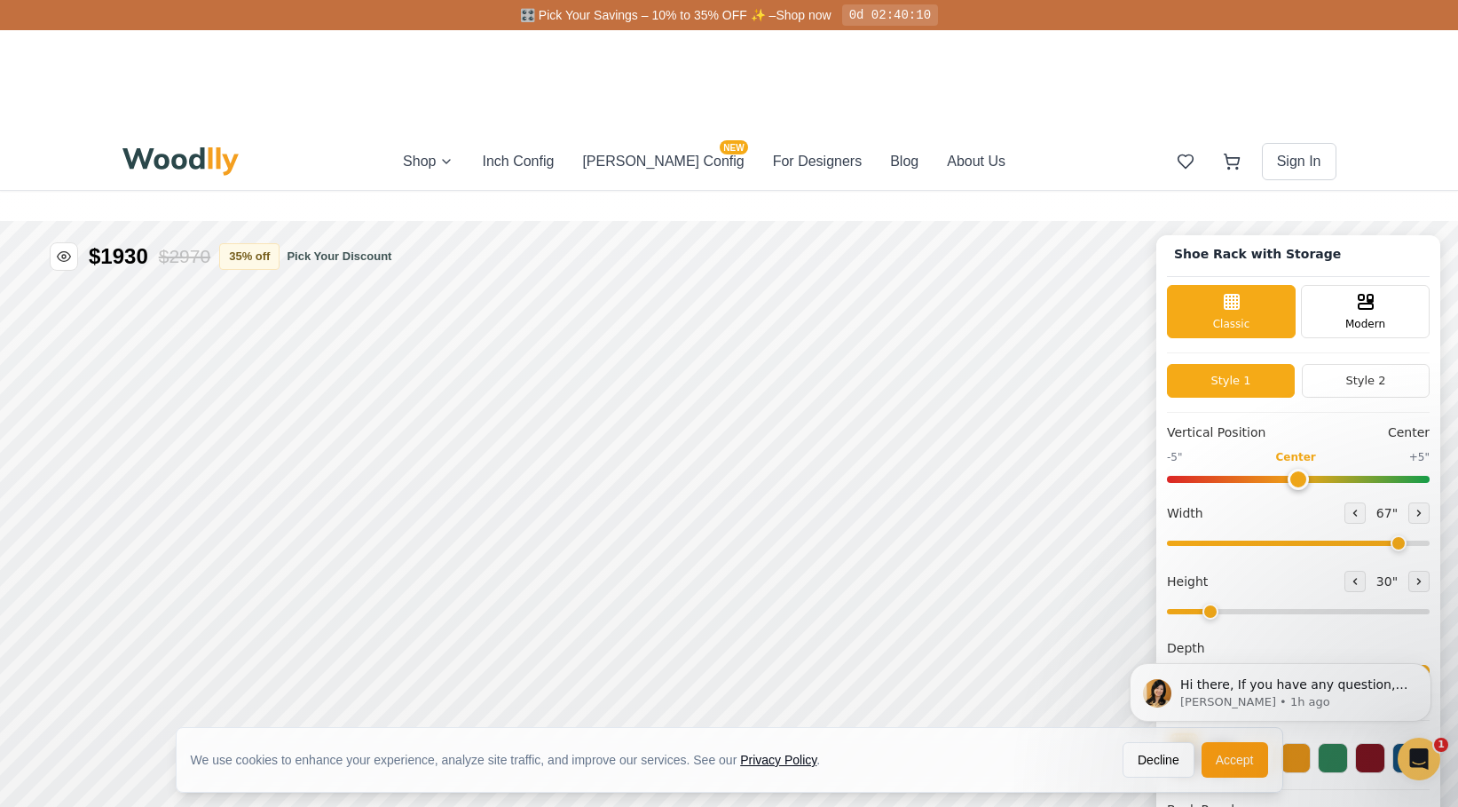
click at [1216, 633] on body "Hi there, If you have any question, we are right here for you. 😊 [PERSON_NAME] …" at bounding box center [1280, 692] width 341 height 119
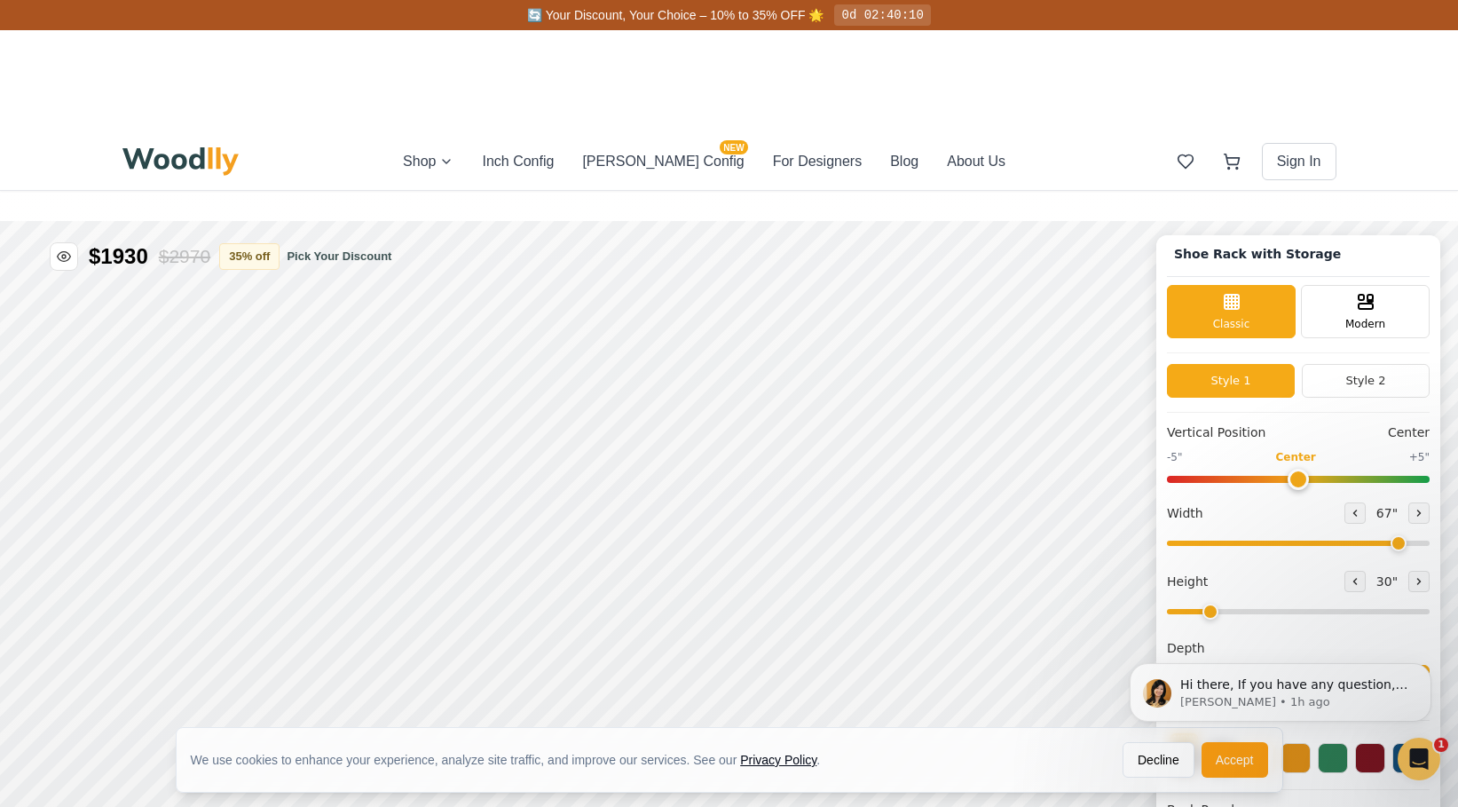
click at [1213, 615] on div "Hi there, If you have any question, we are right here for you. 😊 [PERSON_NAME] …" at bounding box center [1280, 611] width 327 height 222
click at [1211, 619] on div "Hi there, If you have any question, we are right here for you. 😊 [PERSON_NAME] …" at bounding box center [1280, 611] width 327 height 222
click at [1210, 623] on div "Hi there, If you have any question, we are right here for you. 😊 [PERSON_NAME] …" at bounding box center [1280, 611] width 327 height 222
click at [1210, 629] on div "Hi there, If you have any question, we are right here for you. 😊 [PERSON_NAME] …" at bounding box center [1280, 611] width 327 height 222
click at [1210, 630] on div "Hi there, If you have any question, we are right here for you. 😊 [PERSON_NAME] …" at bounding box center [1280, 611] width 327 height 222
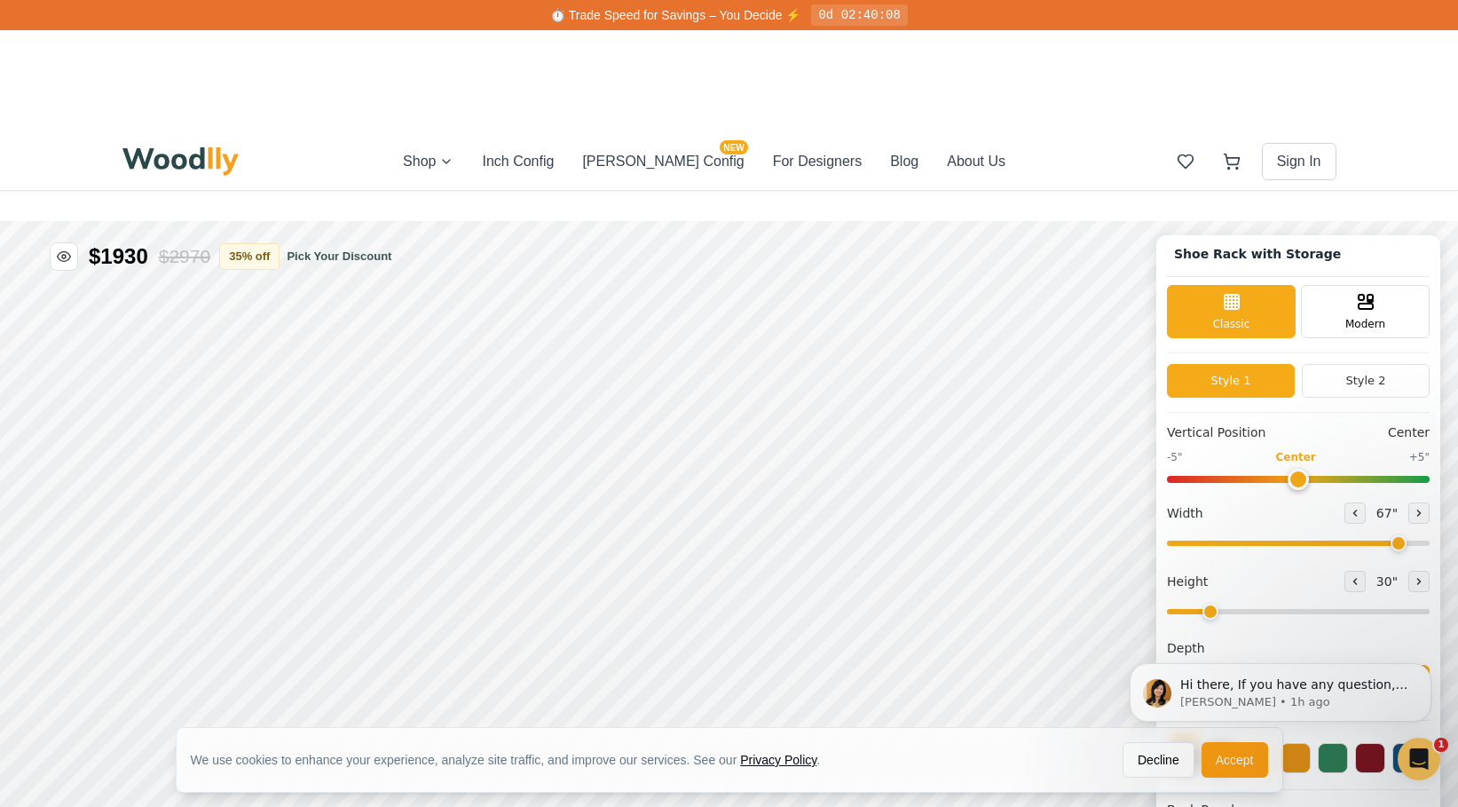
click at [1361, 626] on div "Hi there, If you have any question, we are right here for you. 😊 [PERSON_NAME] …" at bounding box center [1280, 611] width 327 height 222
click at [1356, 626] on div "Hi there, If you have any question, we are right here for you. 😊 [PERSON_NAME] …" at bounding box center [1280, 611] width 327 height 222
click at [1204, 674] on button "11"" at bounding box center [1231, 682] width 128 height 34
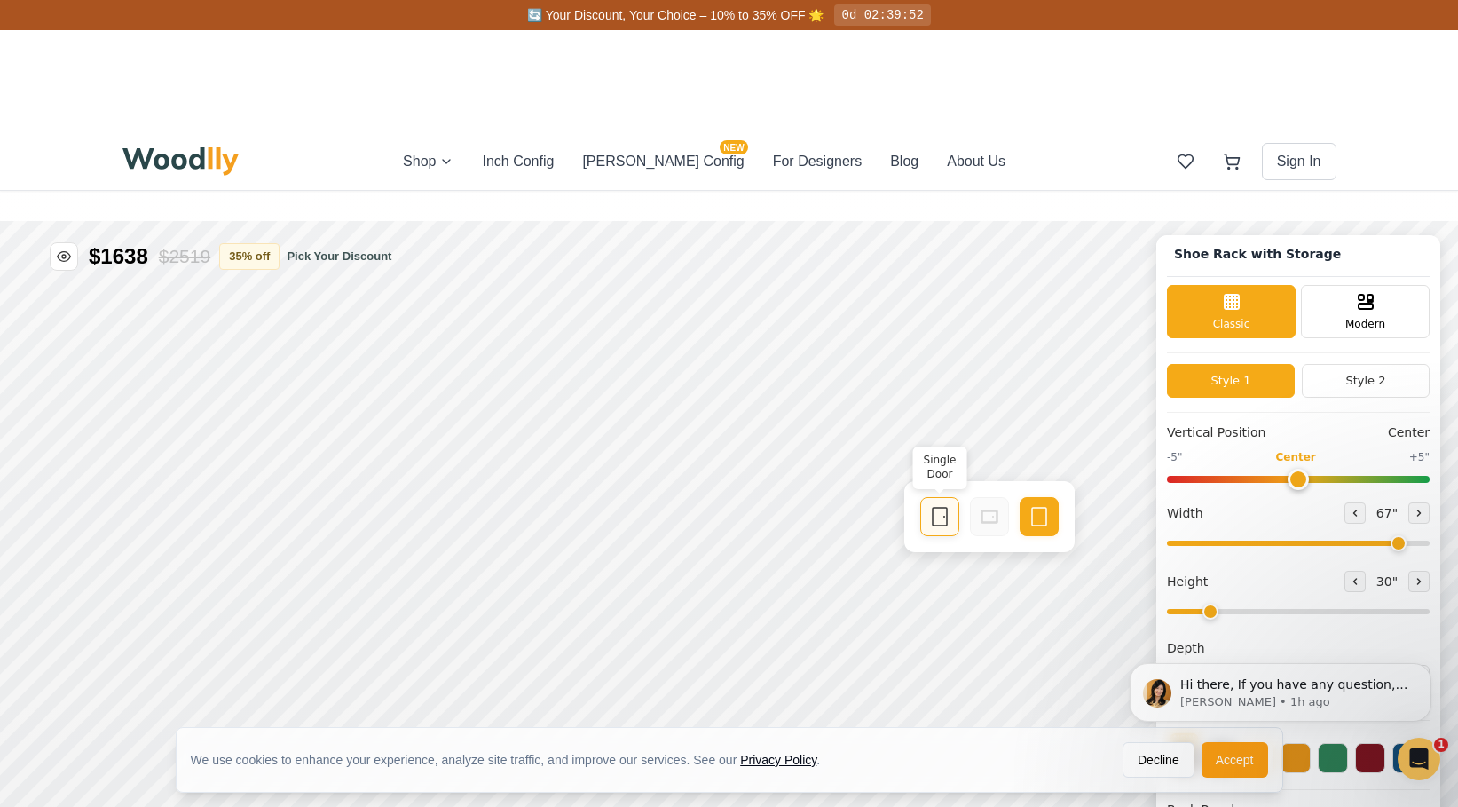
click at [943, 527] on icon at bounding box center [939, 516] width 21 height 21
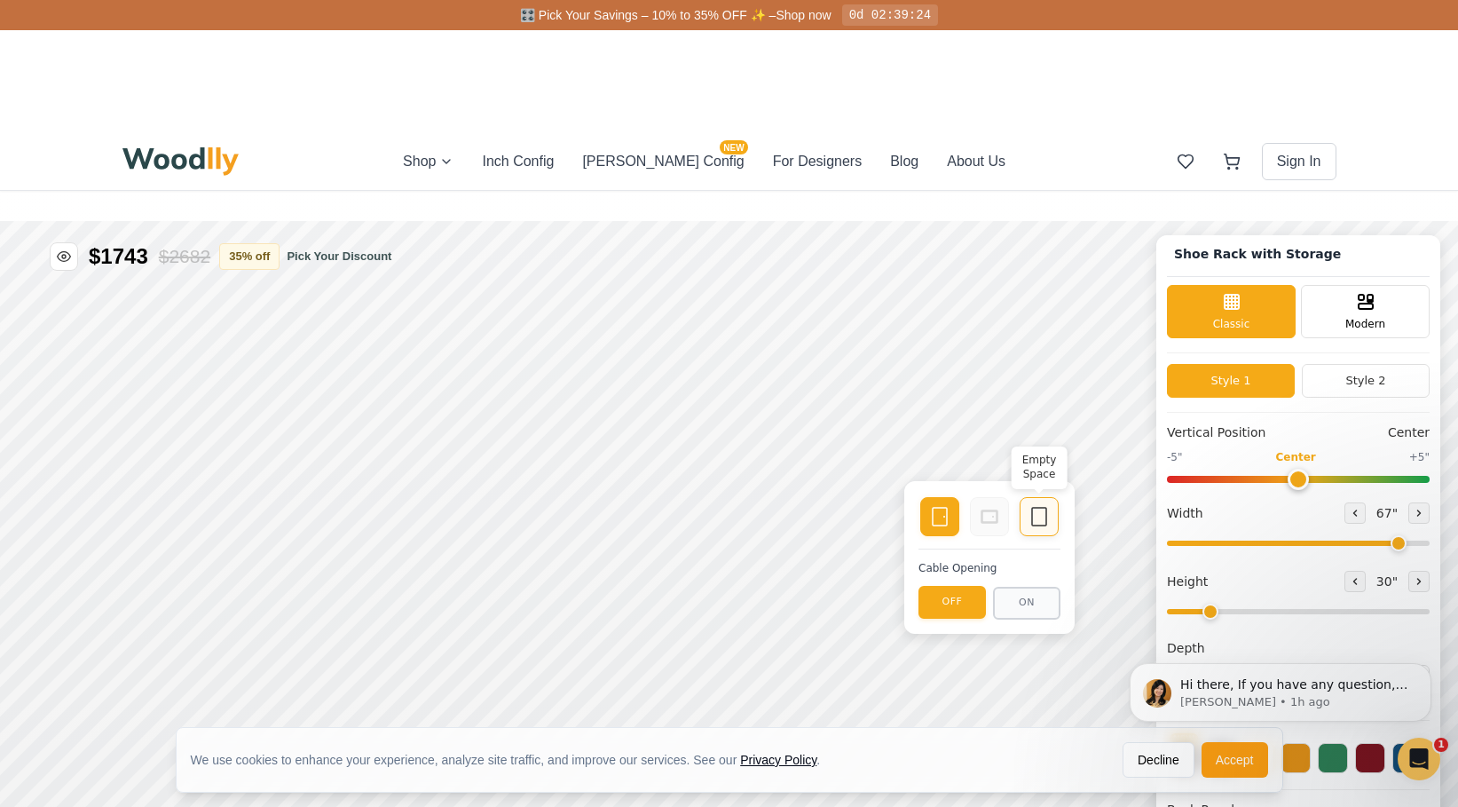
click at [1046, 521] on rect at bounding box center [1039, 517] width 14 height 18
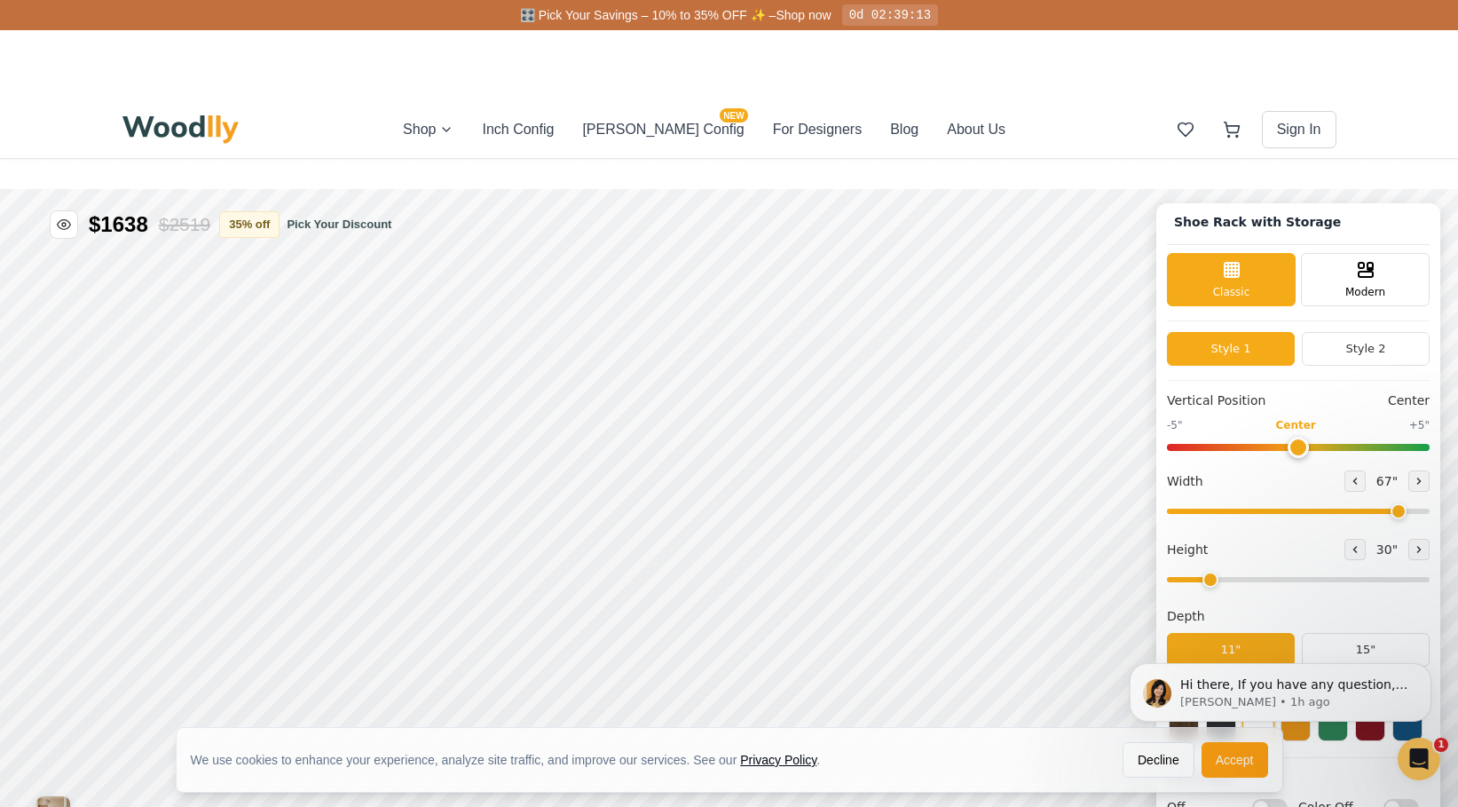
scroll to position [33, 0]
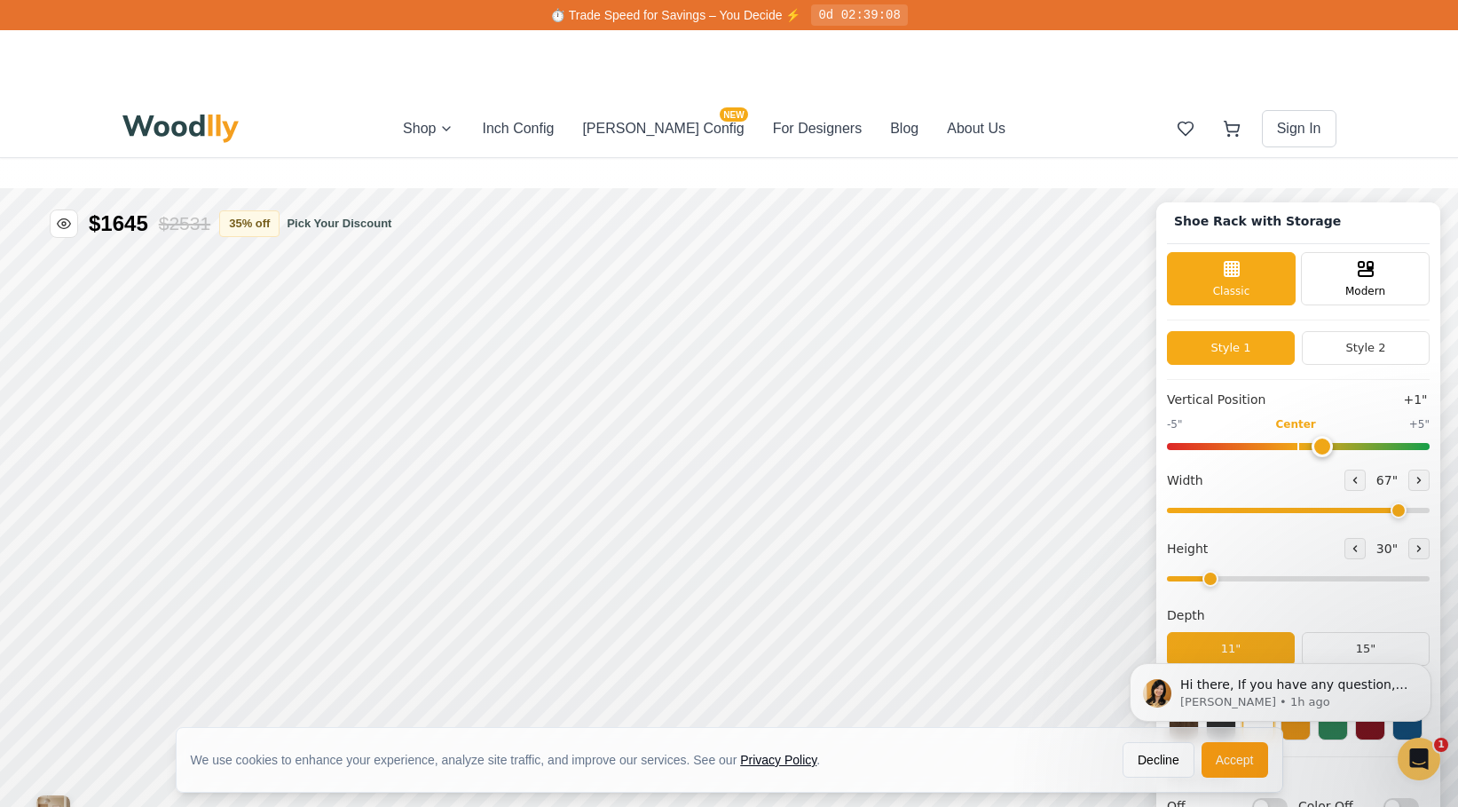
type input "0"
click at [1299, 444] on input "range" at bounding box center [1298, 446] width 263 height 7
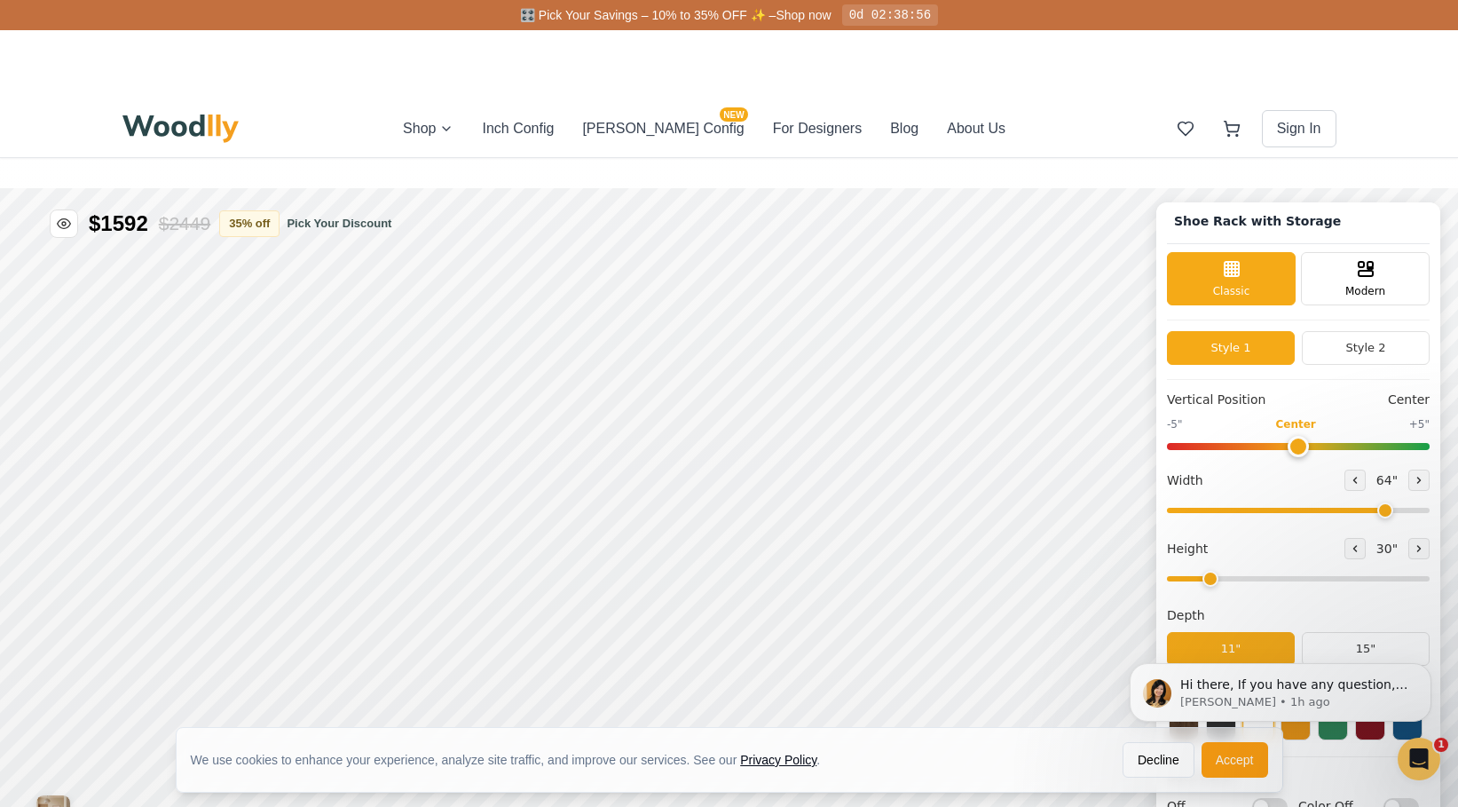
drag, startPoint x: 1394, startPoint y: 509, endPoint x: 1382, endPoint y: 511, distance: 12.6
type input "64"
click at [1382, 511] on input "range" at bounding box center [1298, 510] width 263 height 5
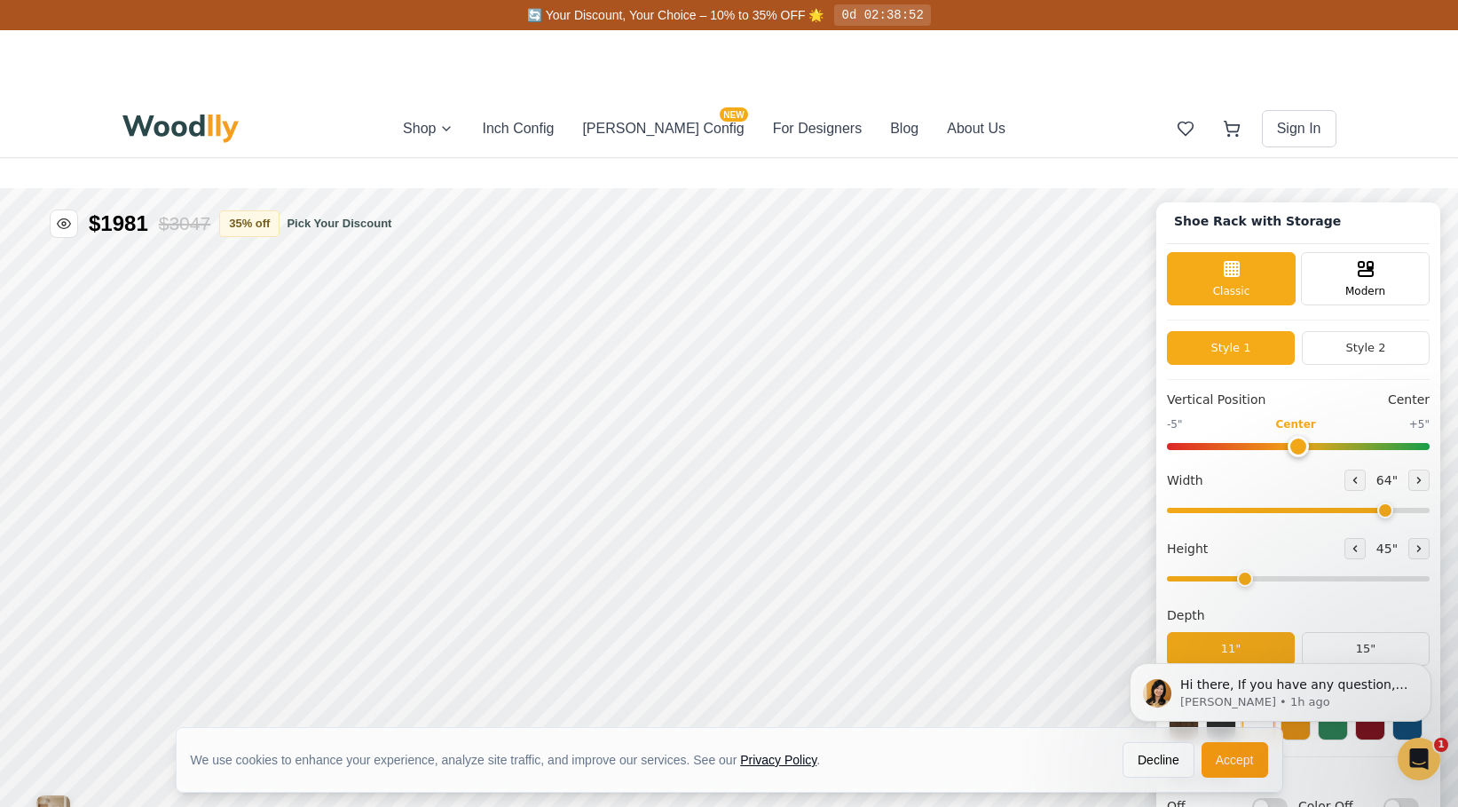
type input "2"
click at [1221, 581] on input "range" at bounding box center [1298, 578] width 263 height 5
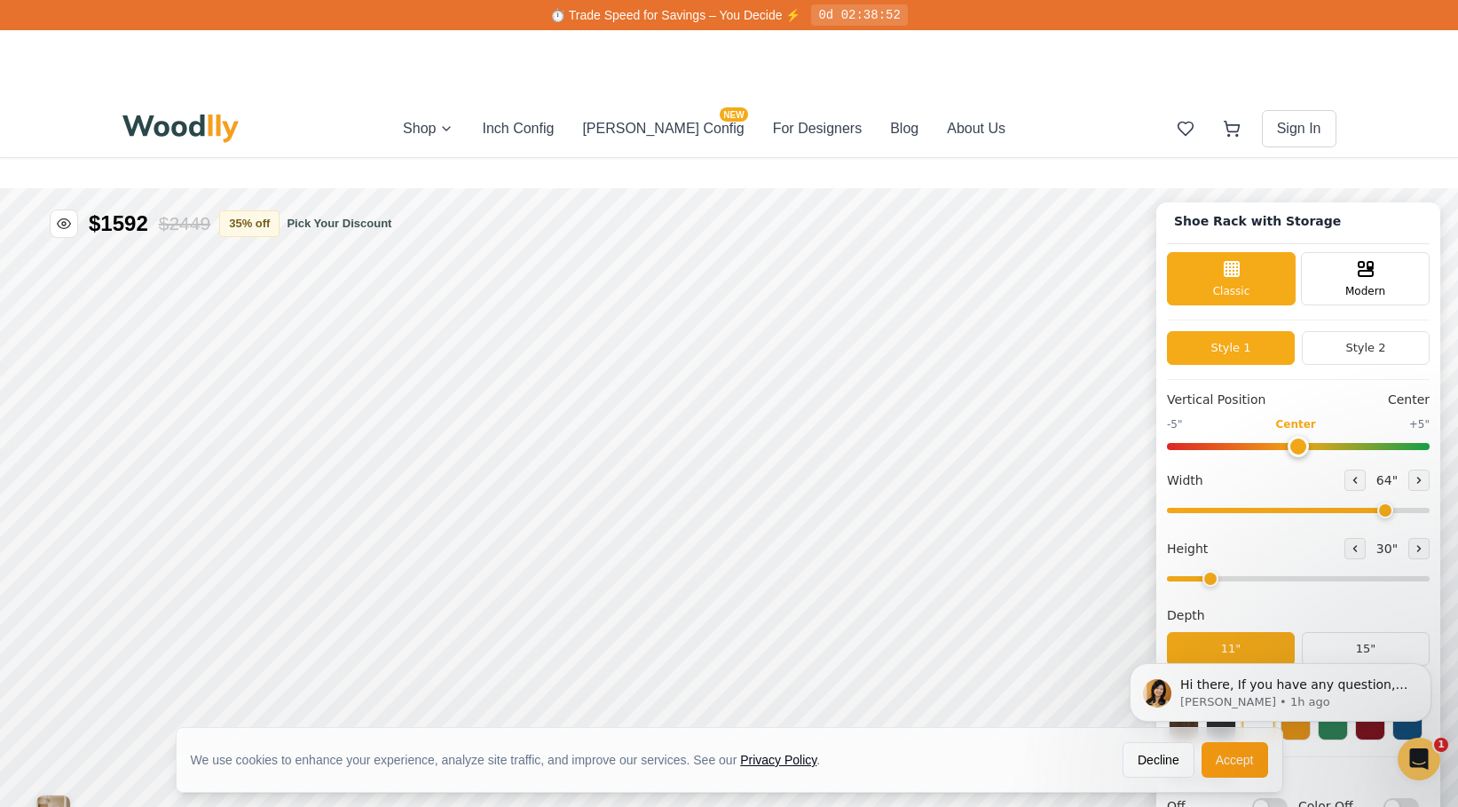
scroll to position [0, 0]
